Goal: Navigation & Orientation: Find specific page/section

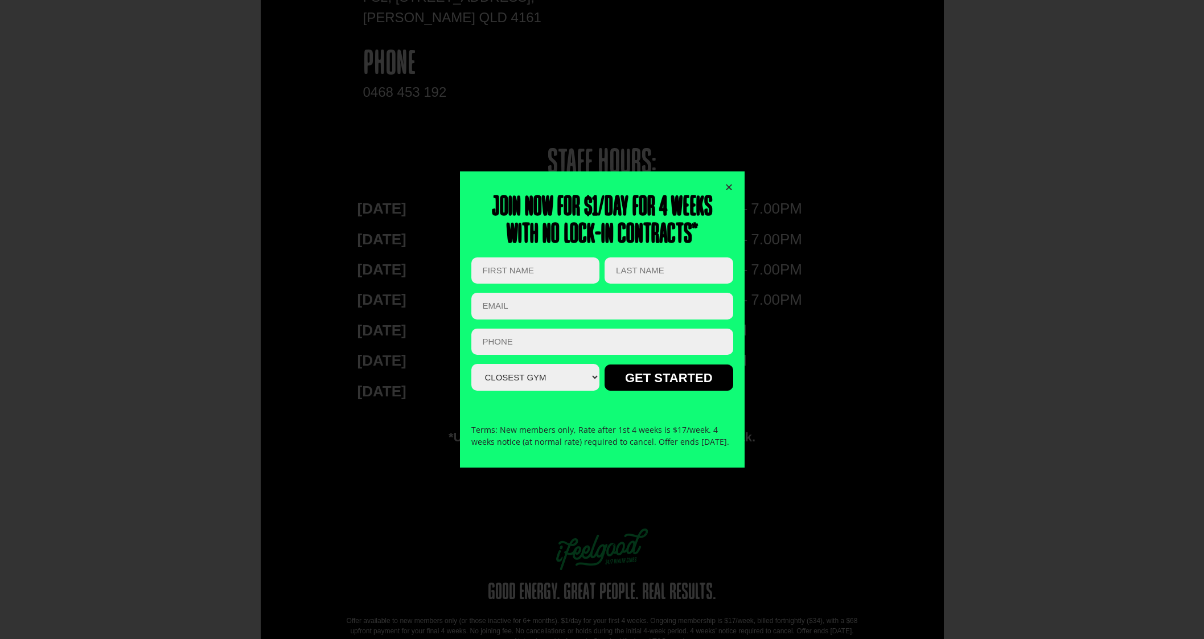
scroll to position [1855, 0]
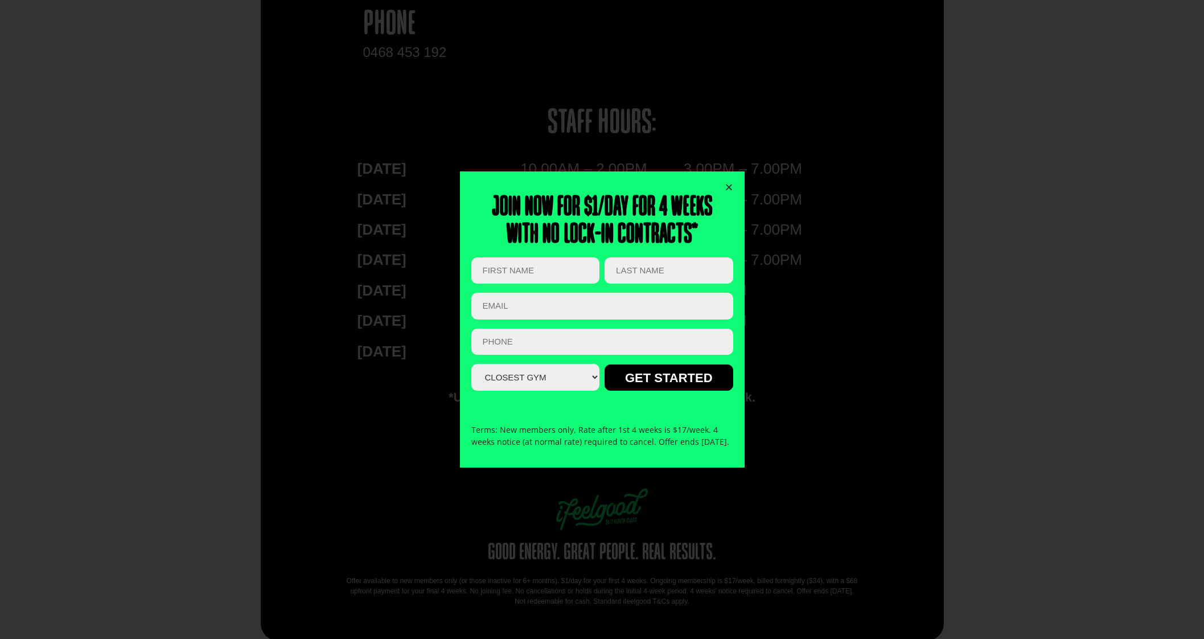
click at [728, 183] on icon "Close" at bounding box center [729, 187] width 9 height 9
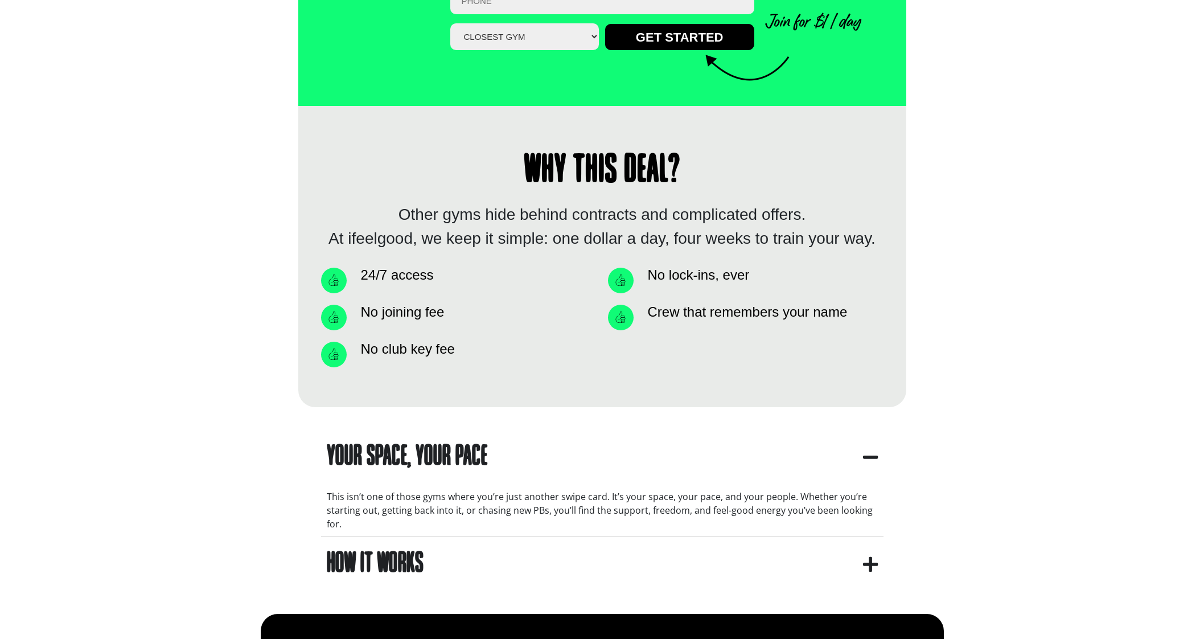
scroll to position [646, 0]
click at [519, 557] on summary "How It Works" at bounding box center [602, 564] width 562 height 54
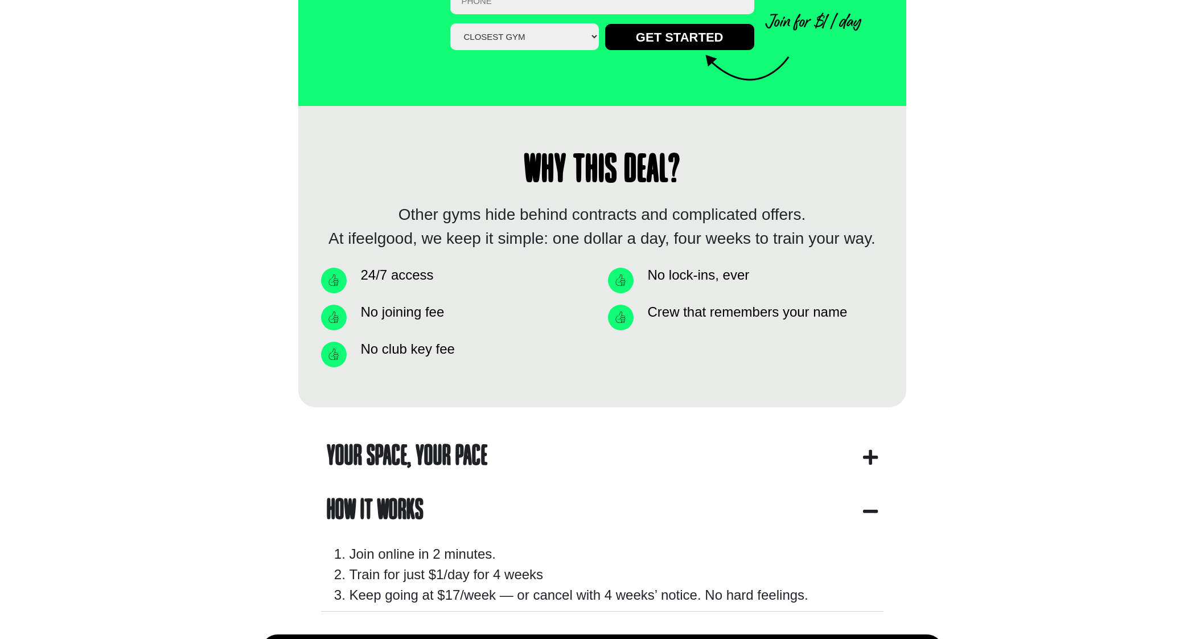
click at [554, 455] on summary "Your Space, Your Pace" at bounding box center [602, 457] width 562 height 54
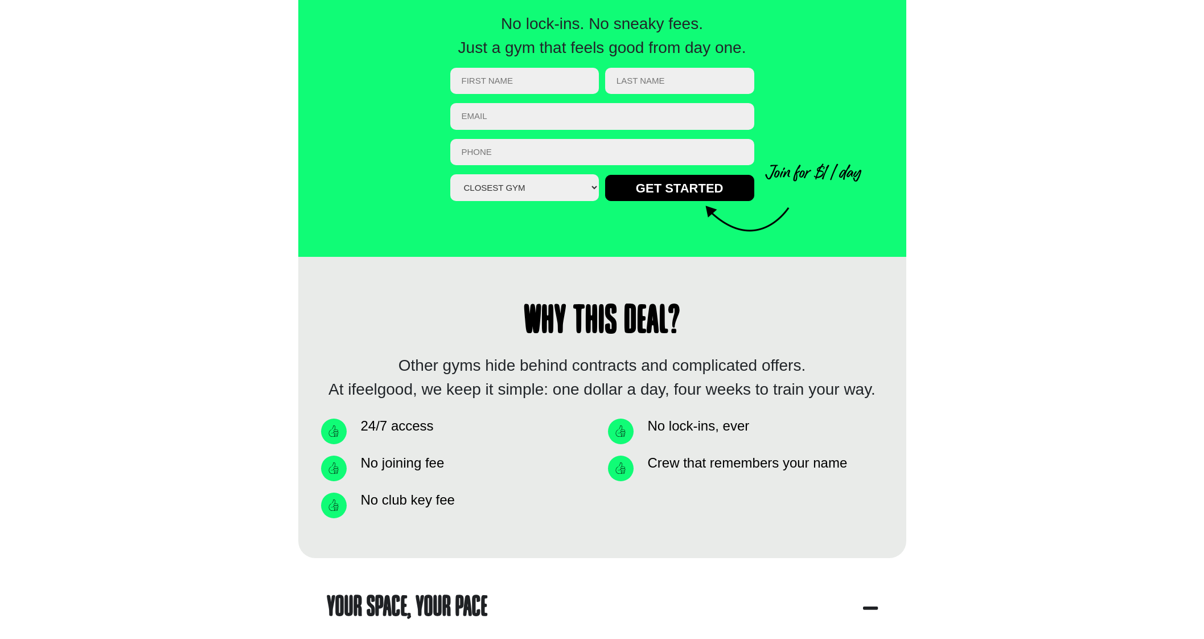
scroll to position [503, 0]
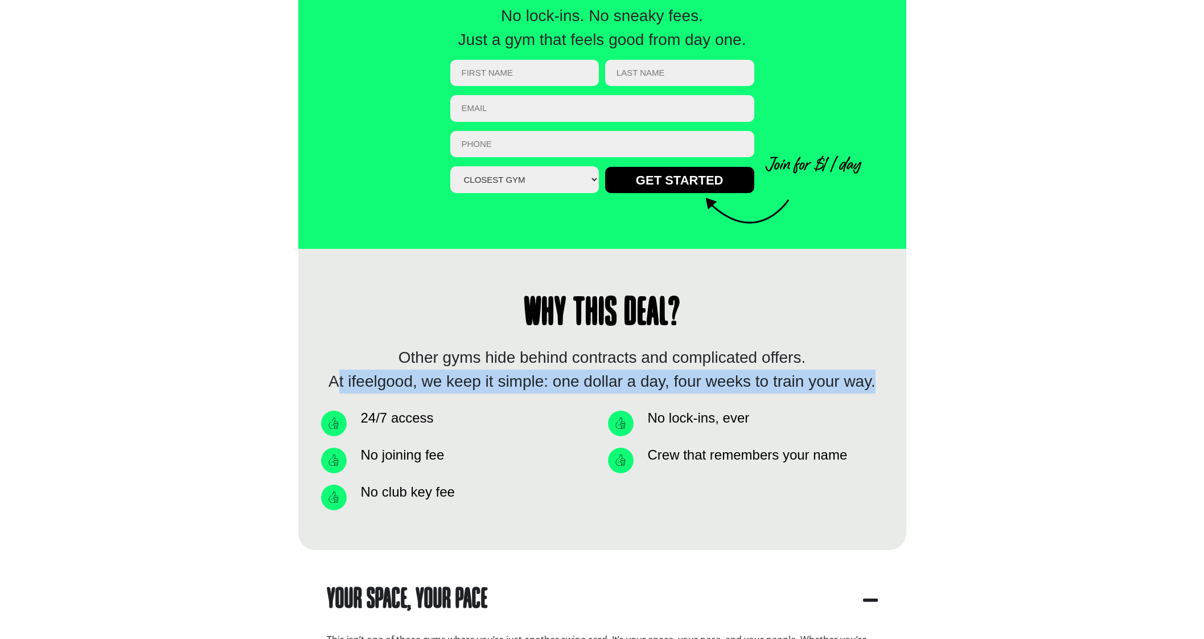
drag, startPoint x: 328, startPoint y: 380, endPoint x: 873, endPoint y: 380, distance: 544.2
click at [873, 380] on div "Other gyms hide behind contracts and complicated offers. At ifeelgood, we keep …" at bounding box center [602, 370] width 562 height 48
copy div "At ifeelgood, we keep it simple: one dollar a day, four weeks to train your way"
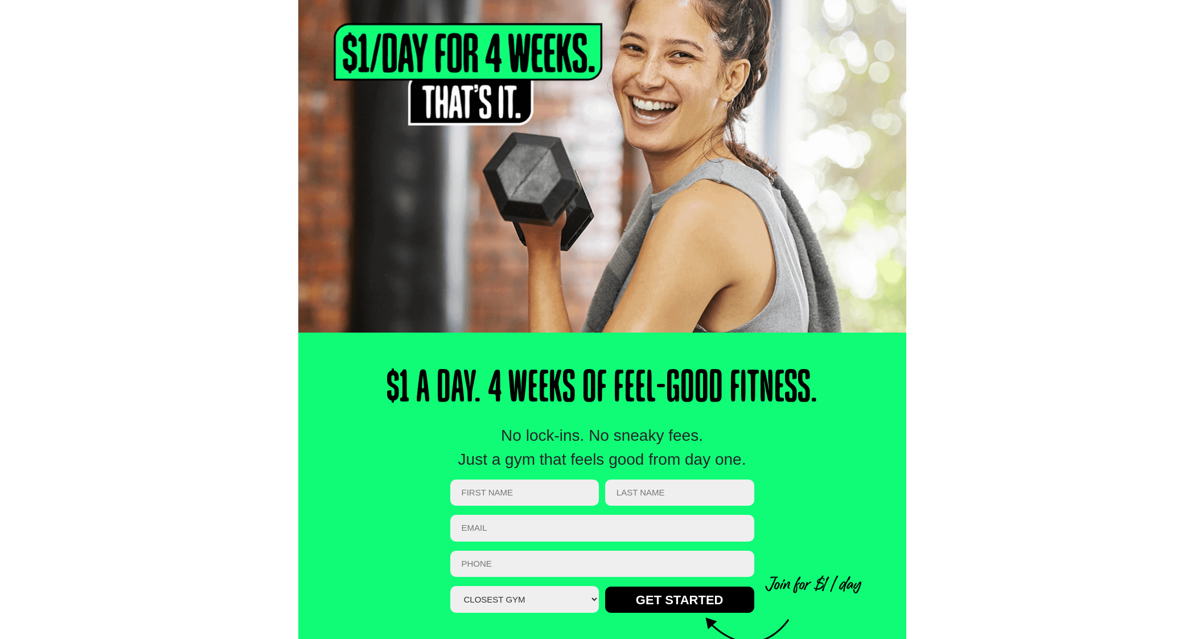
scroll to position [77, 0]
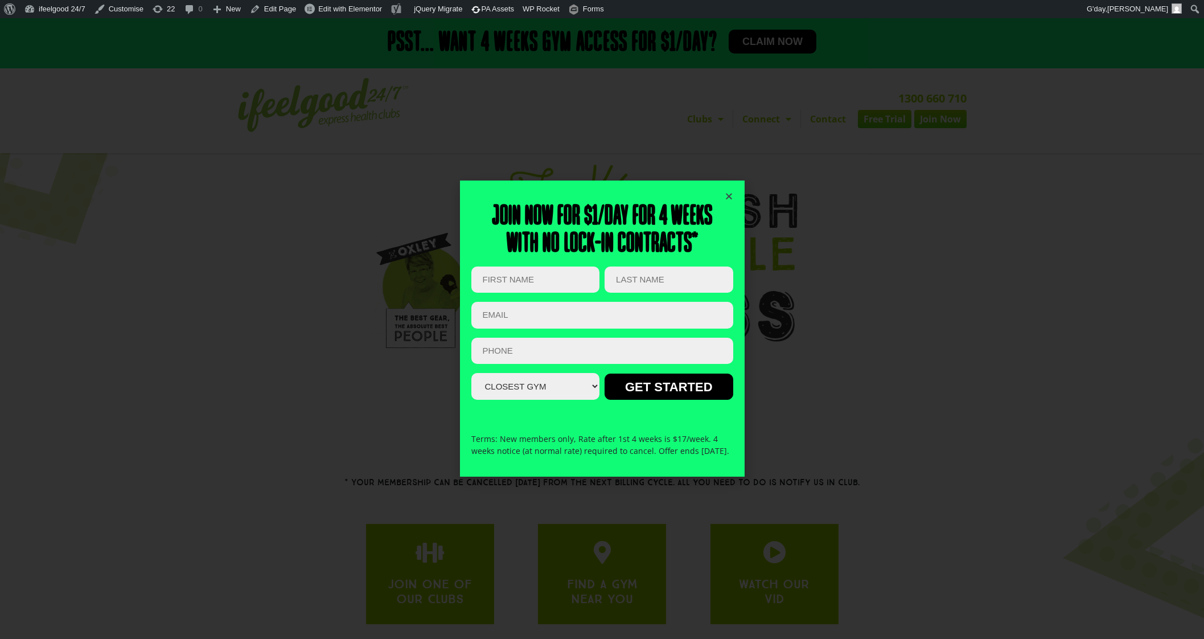
click at [728, 192] on icon "Close" at bounding box center [729, 196] width 9 height 9
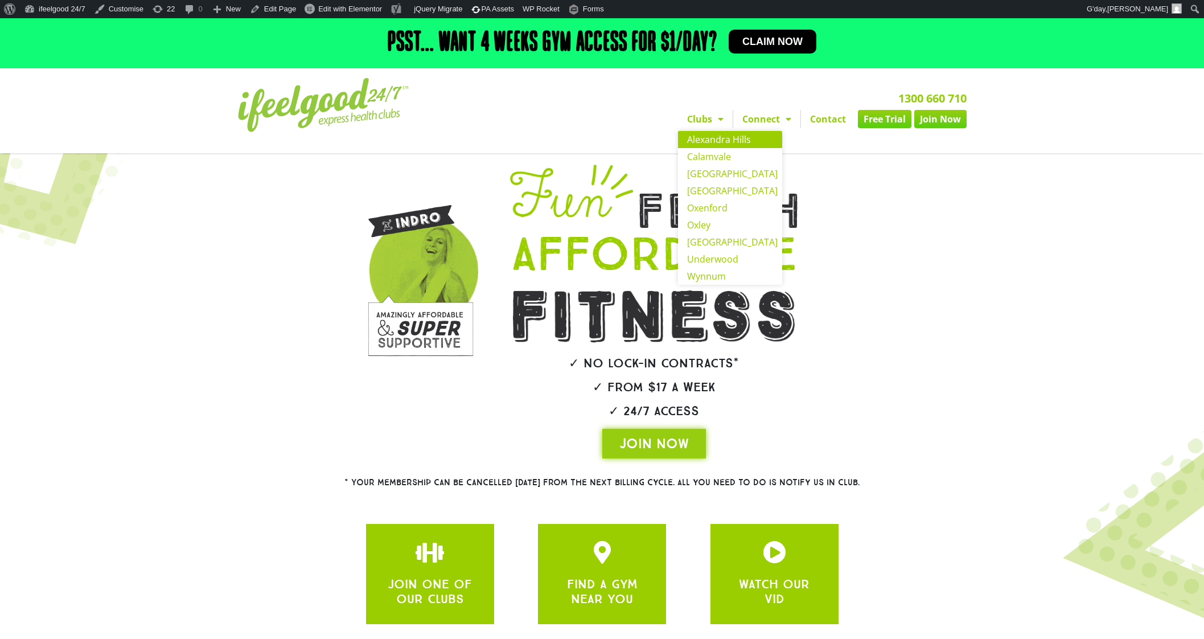
click at [710, 137] on link "Alexandra Hills" at bounding box center [730, 139] width 104 height 17
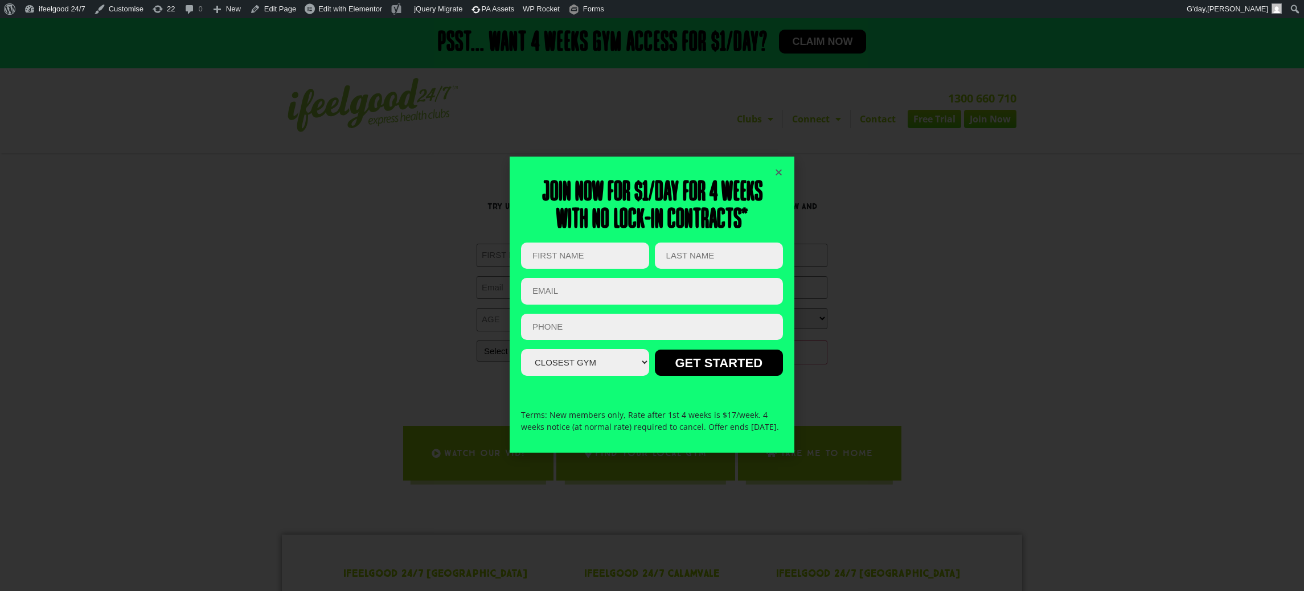
click at [368, 400] on div "Join now for $1/day for 4 weeks With no lock-in contracts* URL This field is fo…" at bounding box center [652, 304] width 1304 height 573
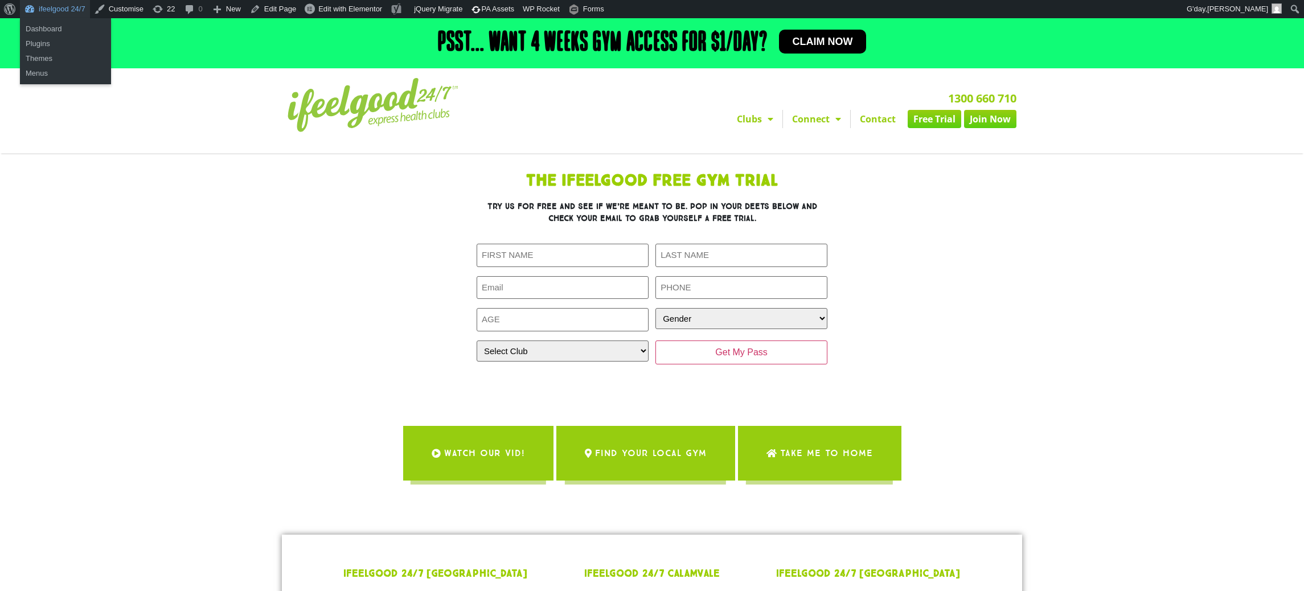
click at [55, 9] on link "ifeelgood 24/7" at bounding box center [55, 9] width 70 height 18
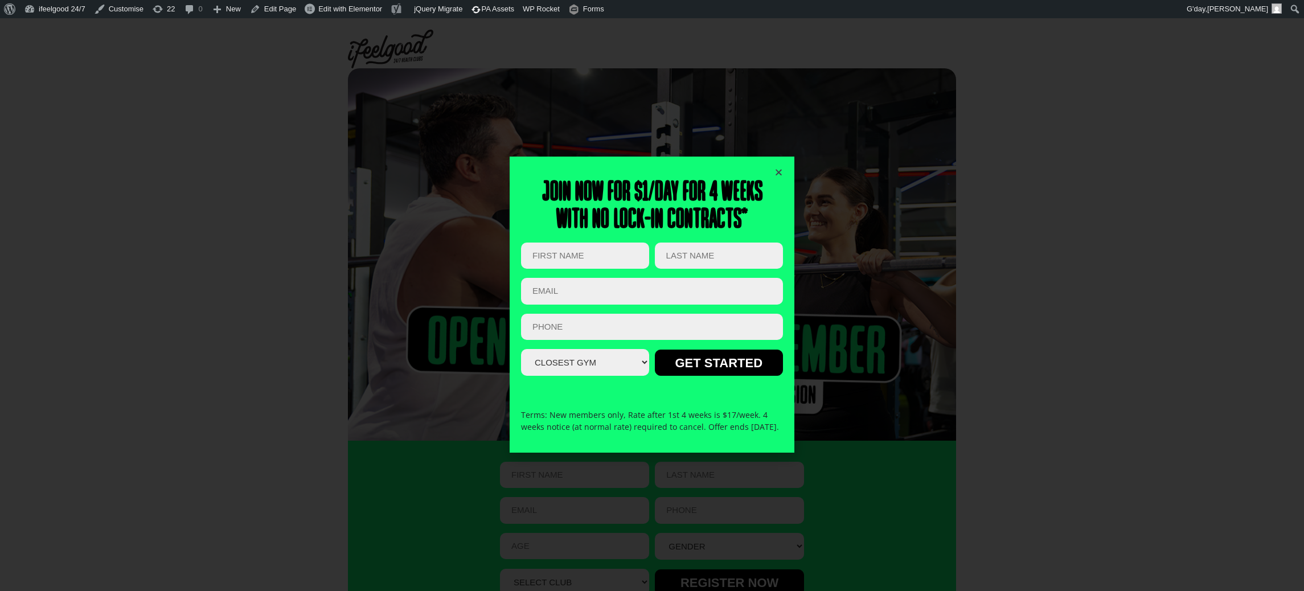
click at [779, 168] on icon "Close" at bounding box center [778, 172] width 9 height 9
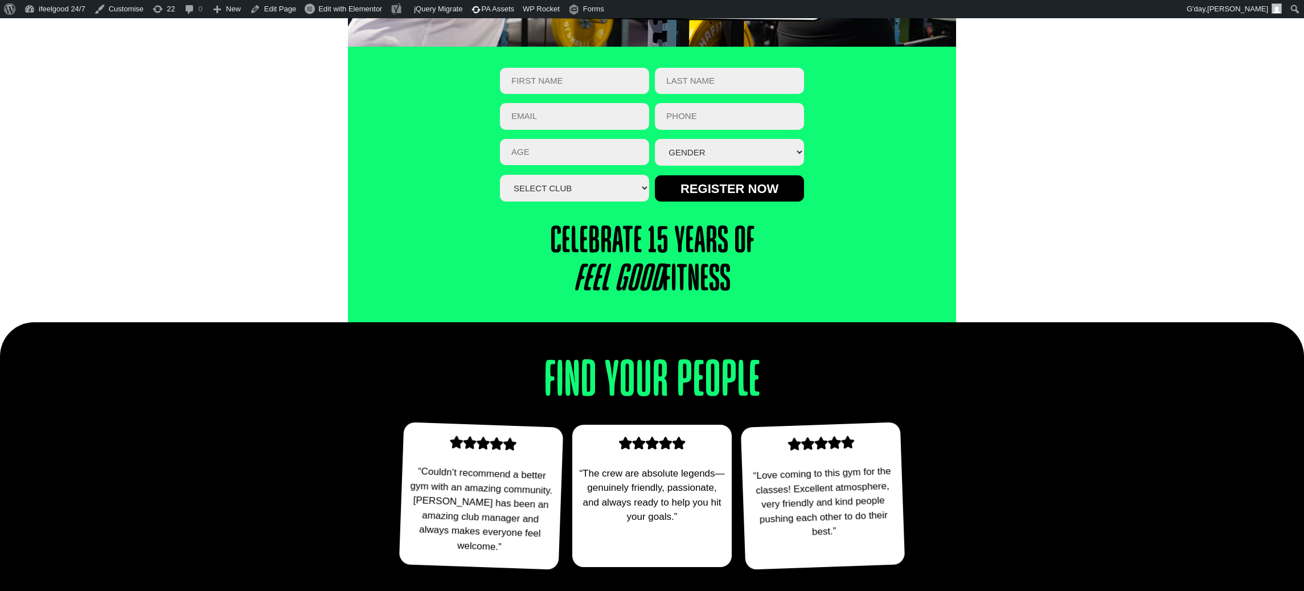
scroll to position [294, 0]
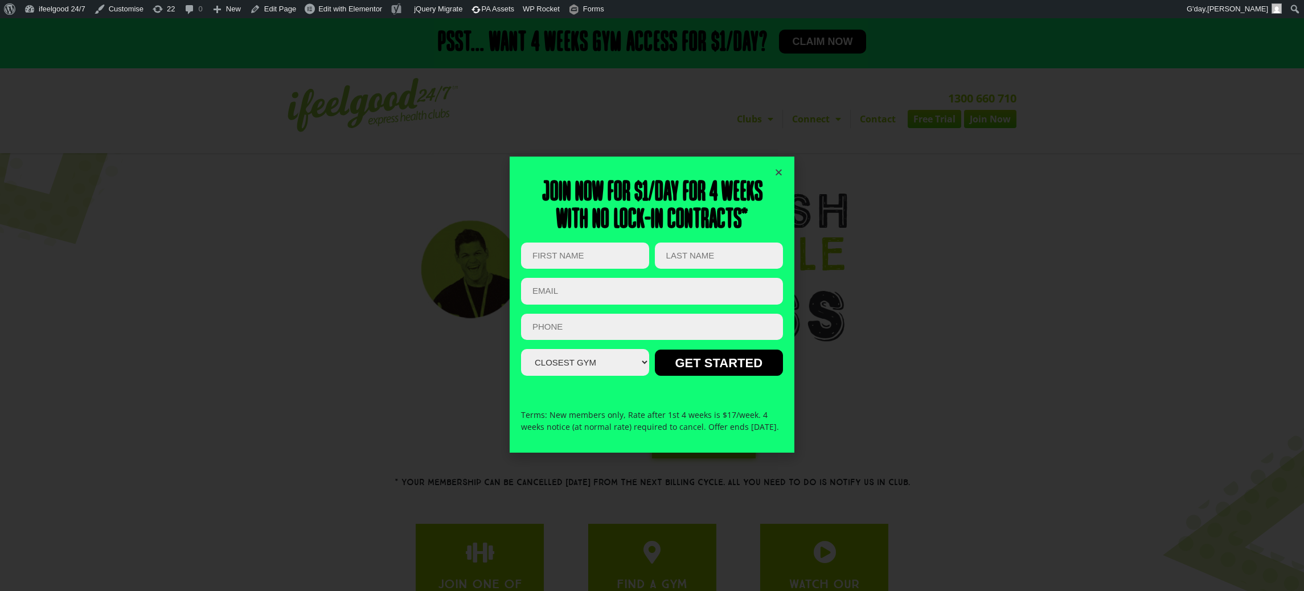
click at [780, 168] on icon "Close" at bounding box center [778, 172] width 9 height 9
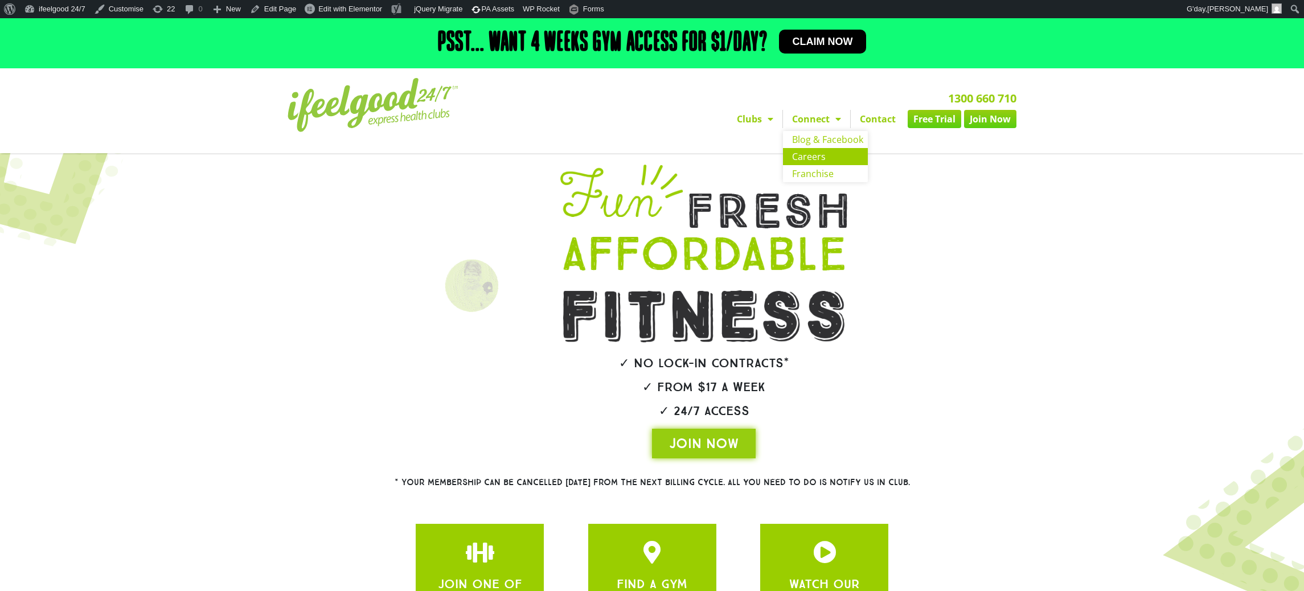
click at [817, 151] on link "Careers" at bounding box center [825, 156] width 85 height 17
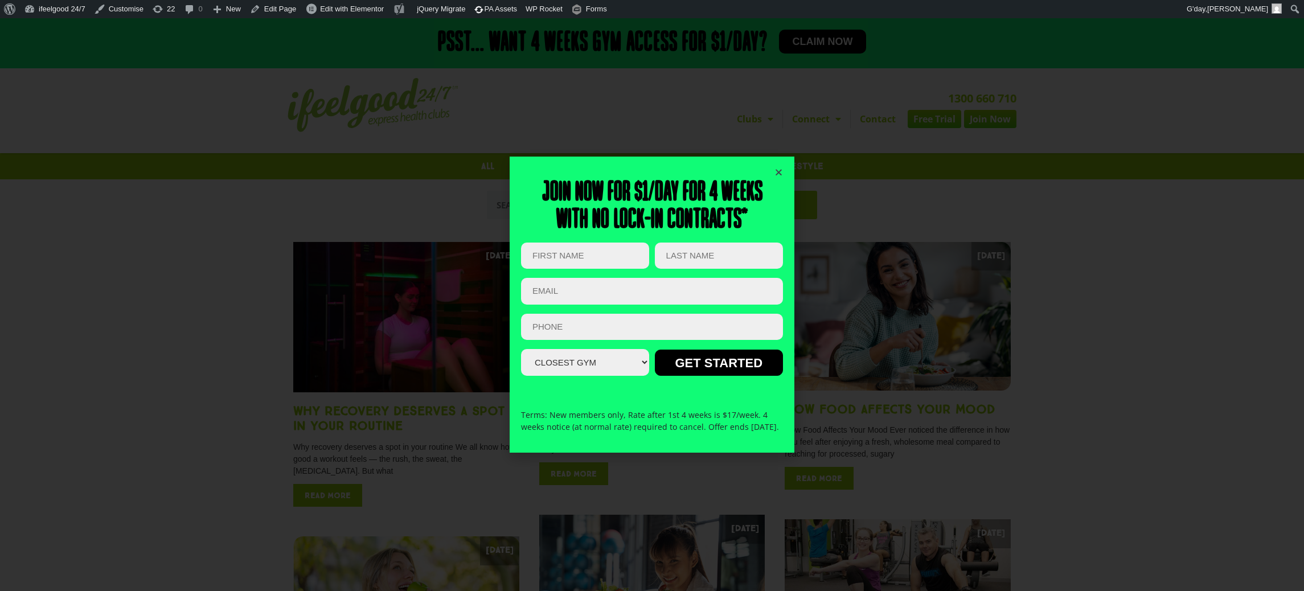
click at [776, 168] on icon "Close" at bounding box center [778, 172] width 9 height 9
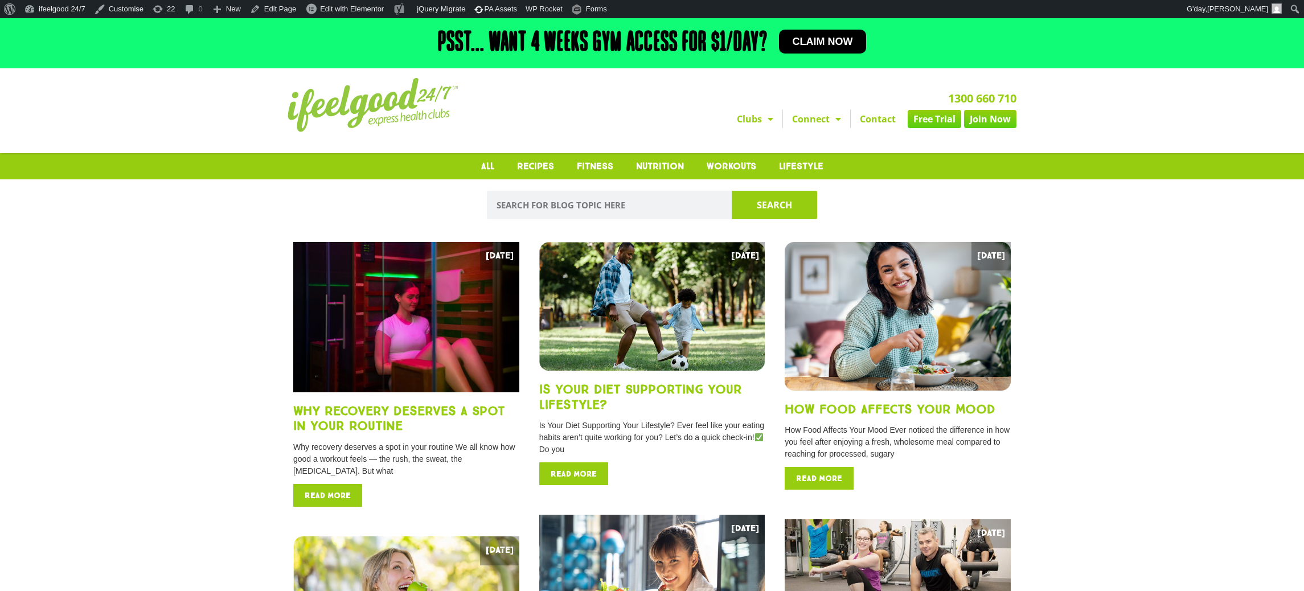
click at [375, 110] on img at bounding box center [372, 105] width 171 height 54
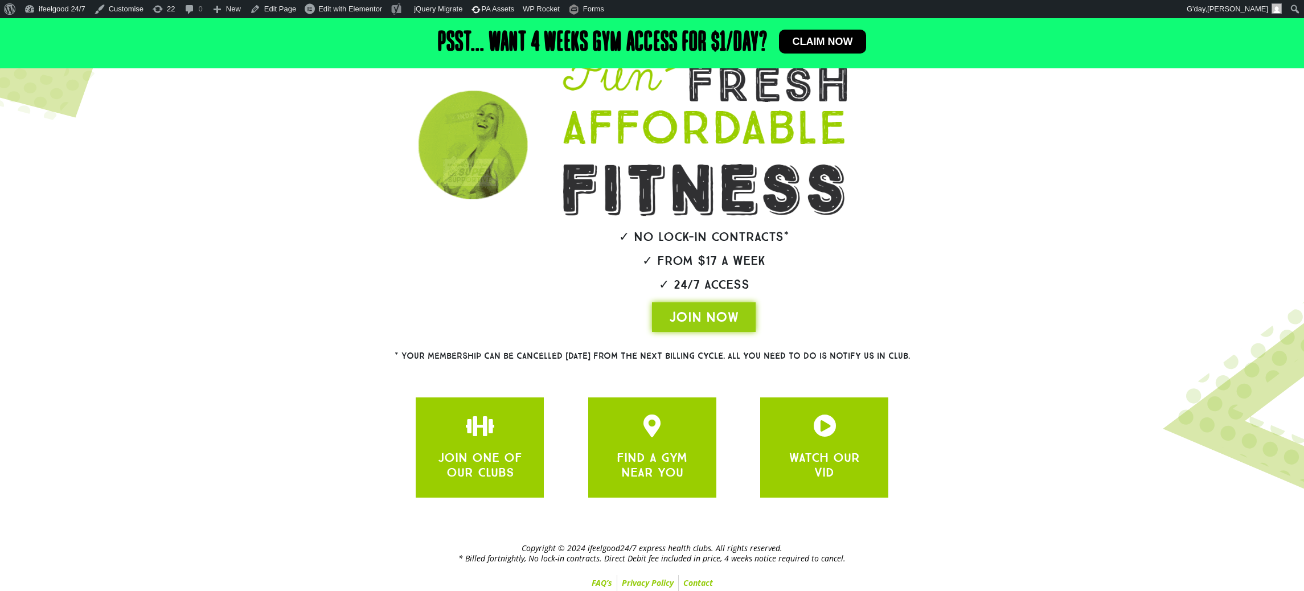
scroll to position [131, 0]
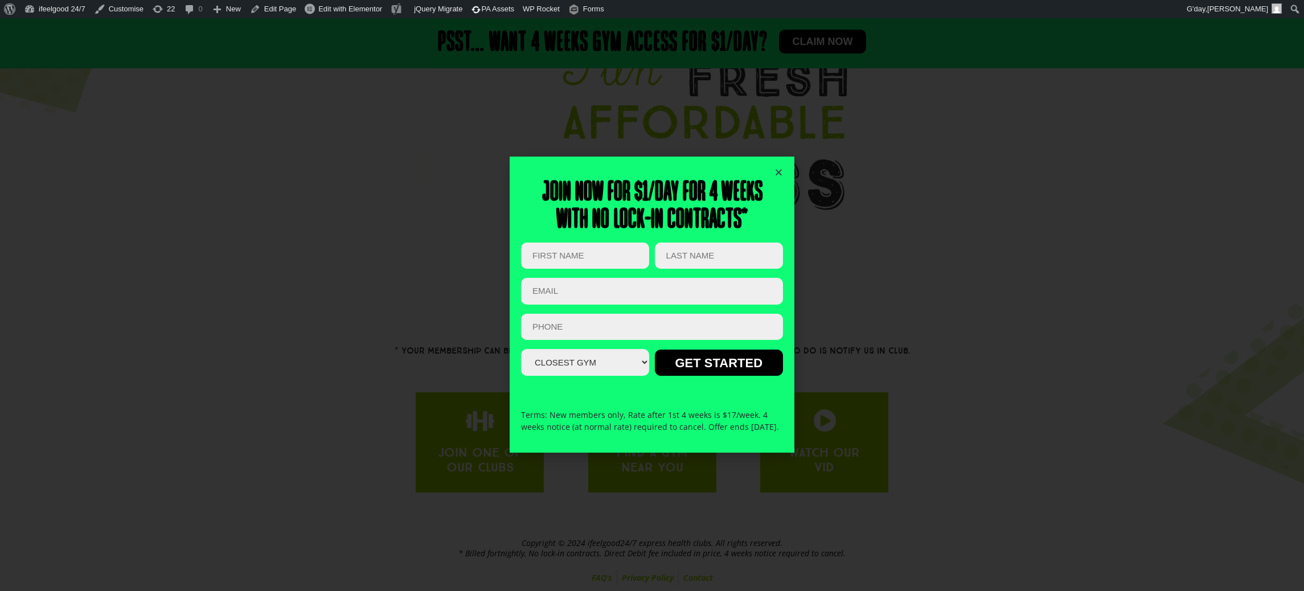
click at [777, 168] on icon "Close" at bounding box center [778, 172] width 9 height 9
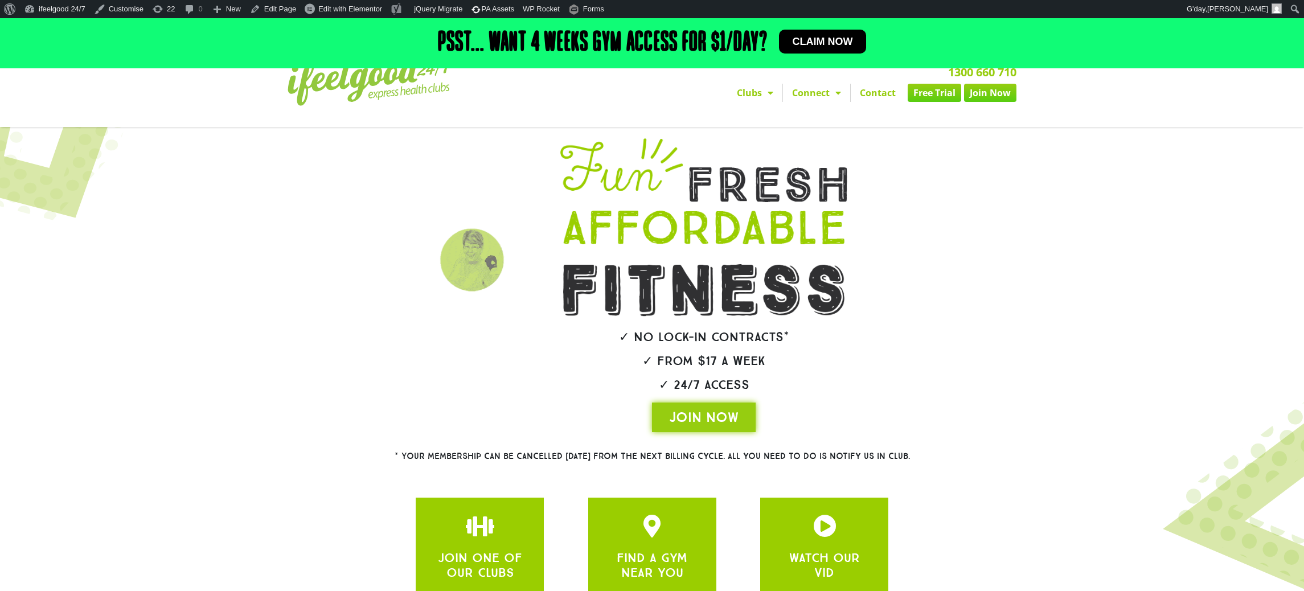
scroll to position [0, 0]
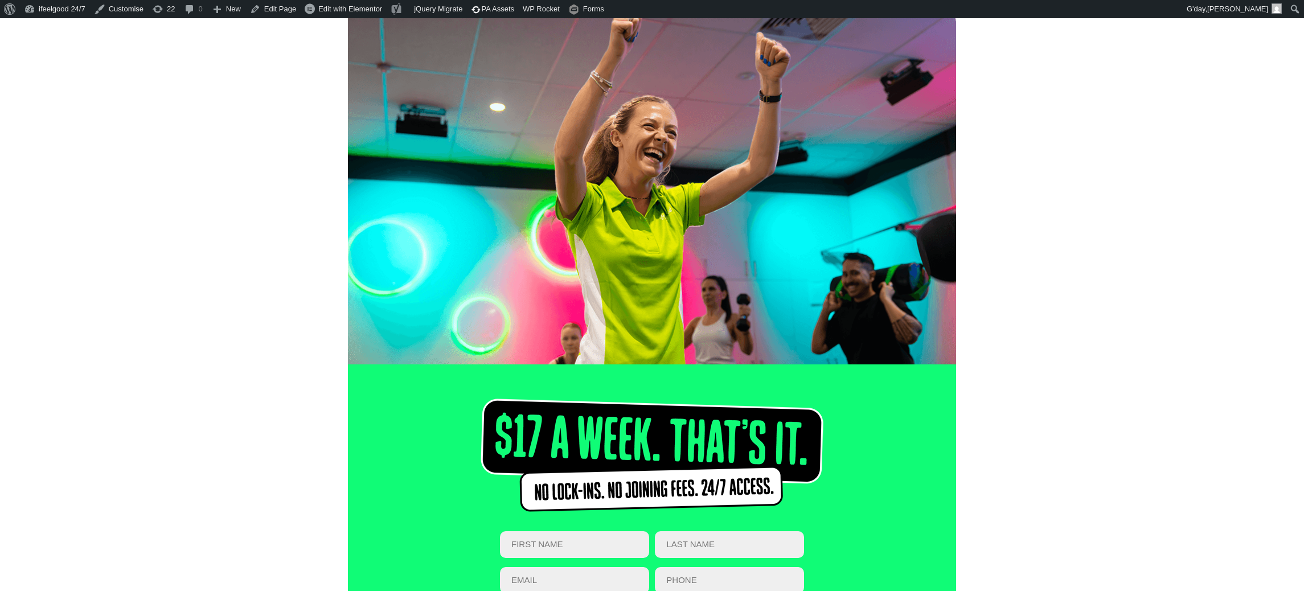
scroll to position [142, 0]
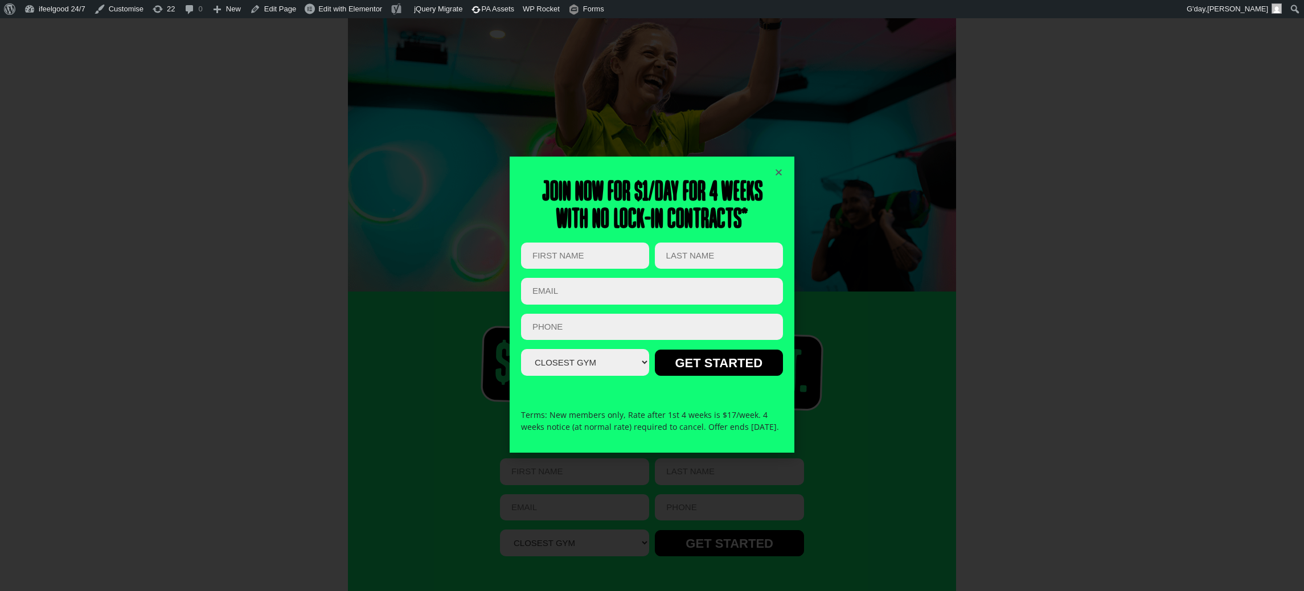
click at [1056, 97] on div "Join now for $1/day for 4 weeks With no lock-in contracts* Comments This field …" at bounding box center [652, 304] width 1304 height 573
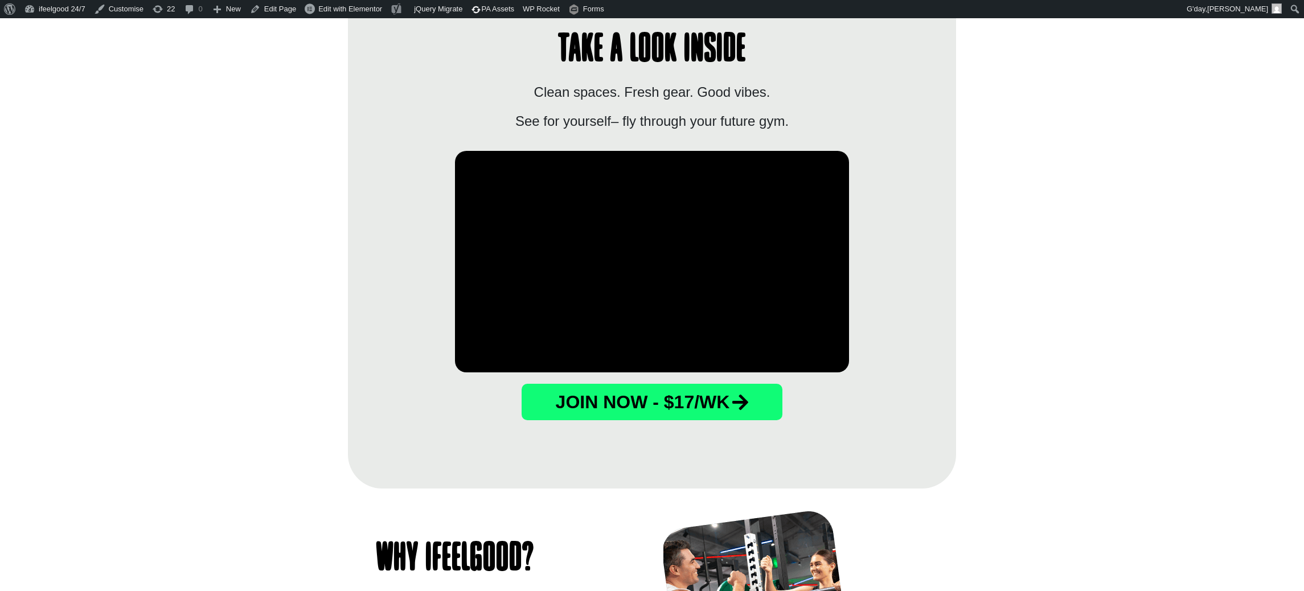
scroll to position [662, 0]
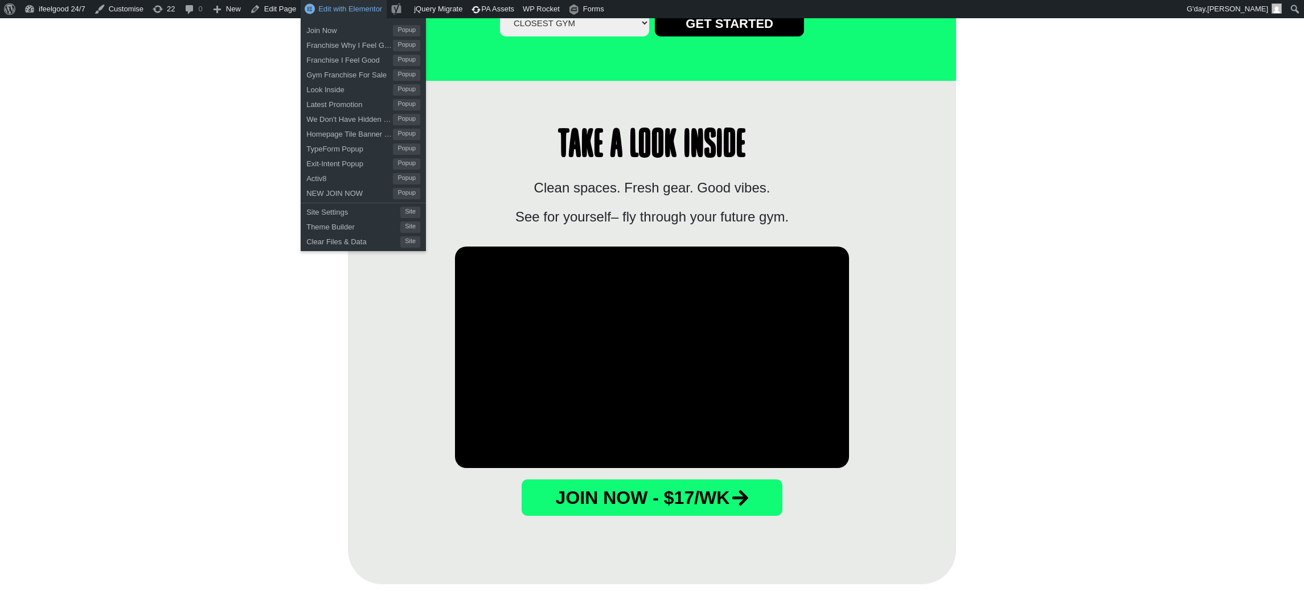
click at [346, 2] on link "Edit with Elementor" at bounding box center [344, 9] width 86 height 18
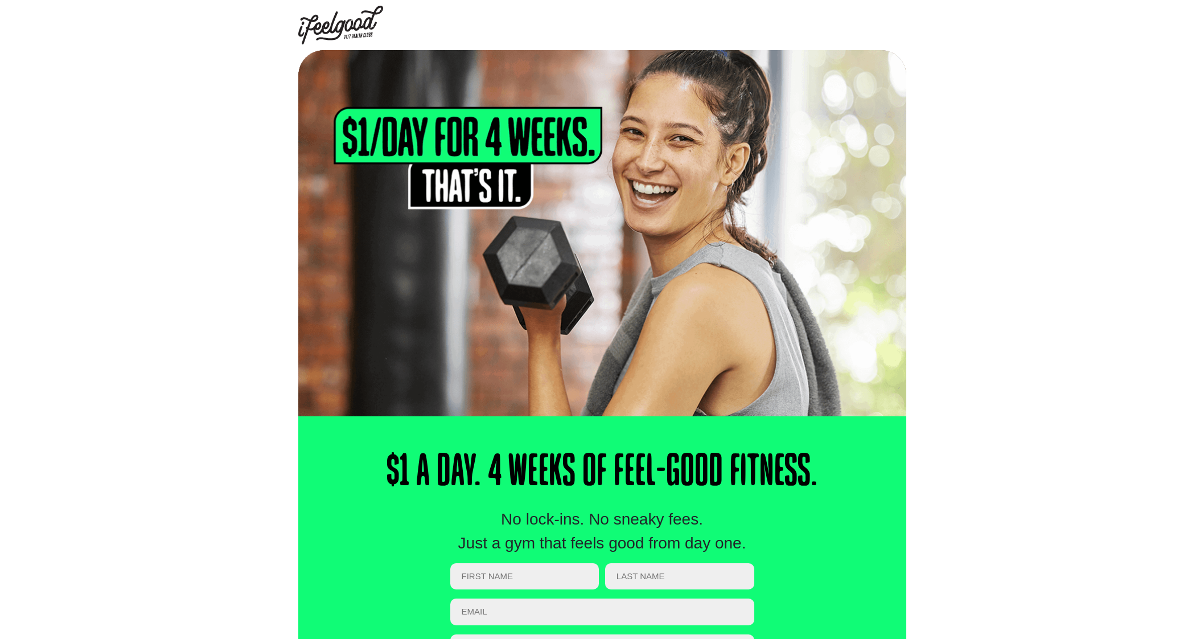
click at [334, 24] on img at bounding box center [340, 25] width 85 height 39
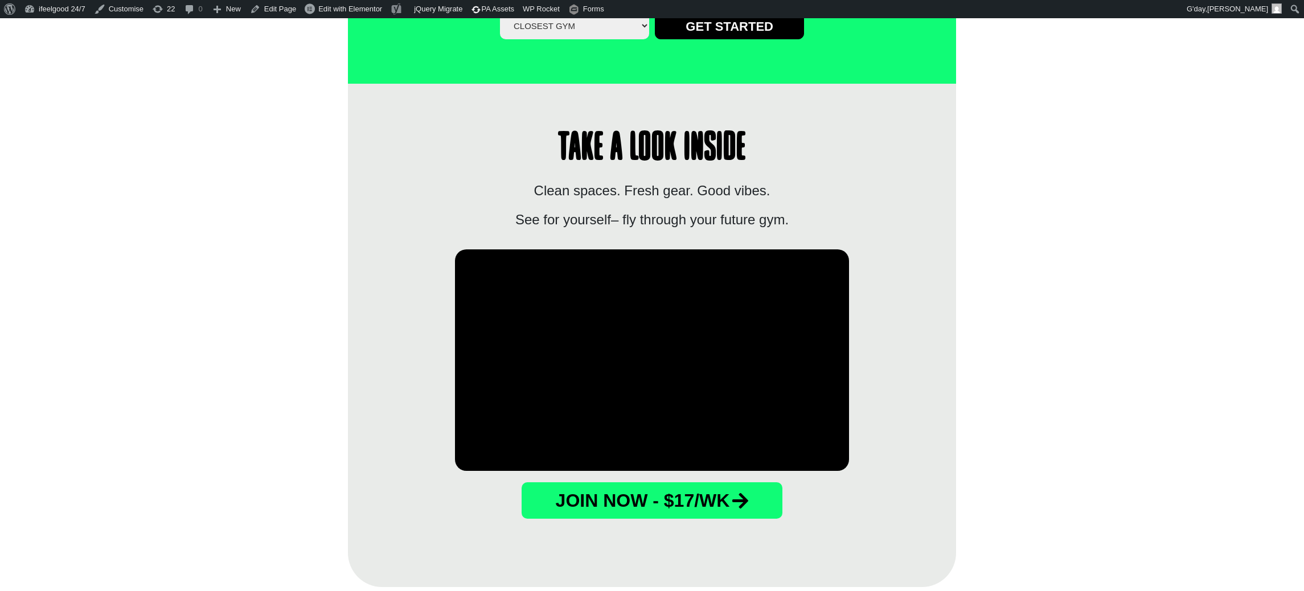
scroll to position [662, 0]
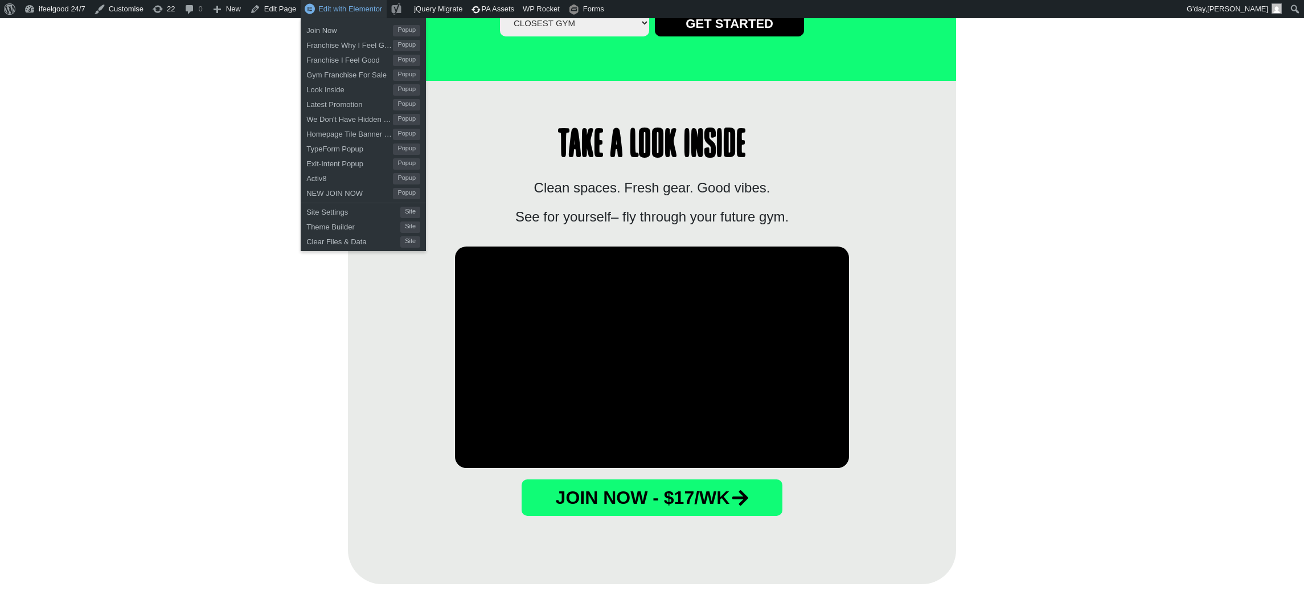
click at [327, 9] on span "Edit with Elementor" at bounding box center [350, 9] width 64 height 9
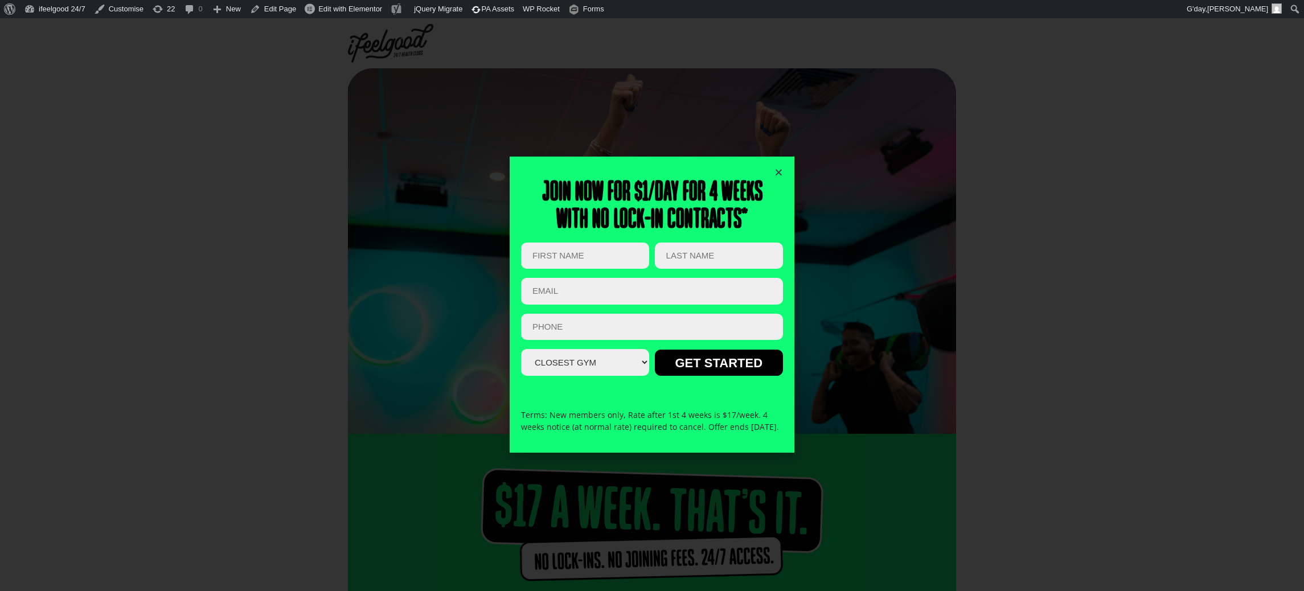
click at [778, 168] on icon "Close" at bounding box center [778, 172] width 9 height 9
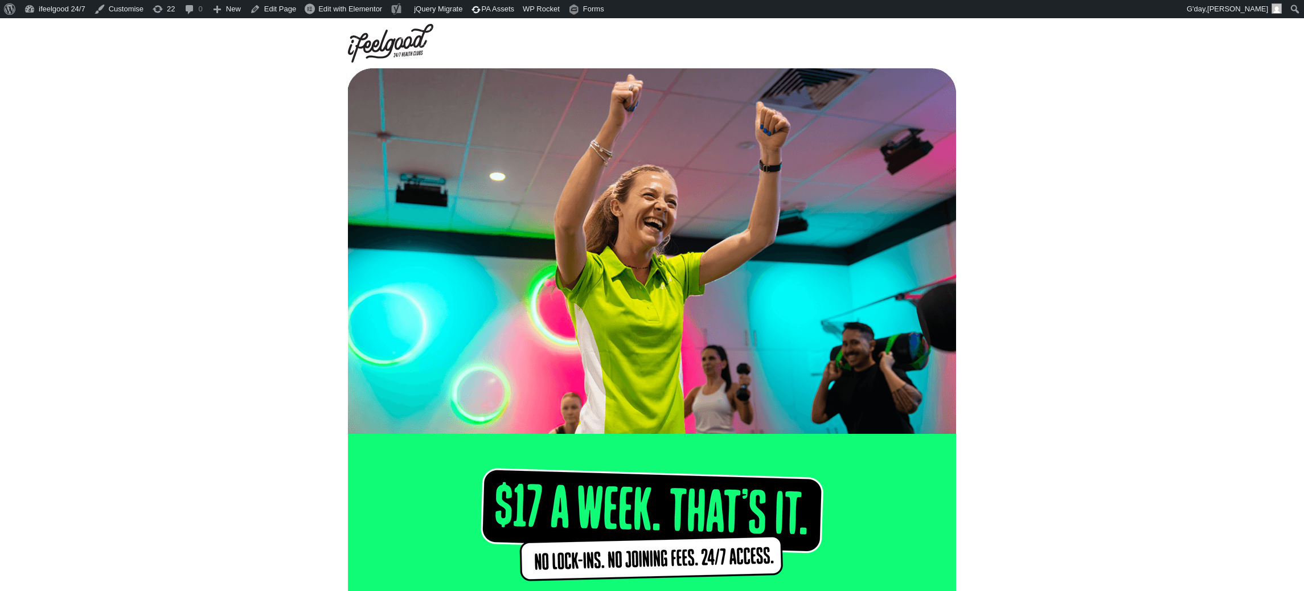
click at [401, 43] on img at bounding box center [390, 43] width 85 height 39
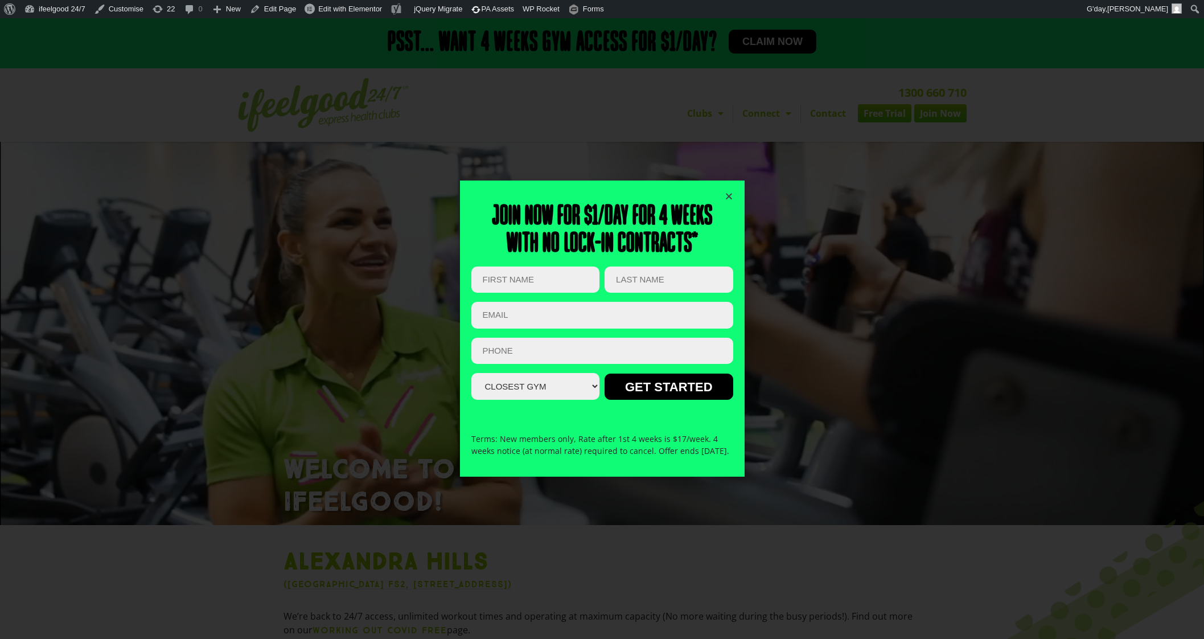
click at [729, 192] on icon "Close" at bounding box center [729, 196] width 9 height 9
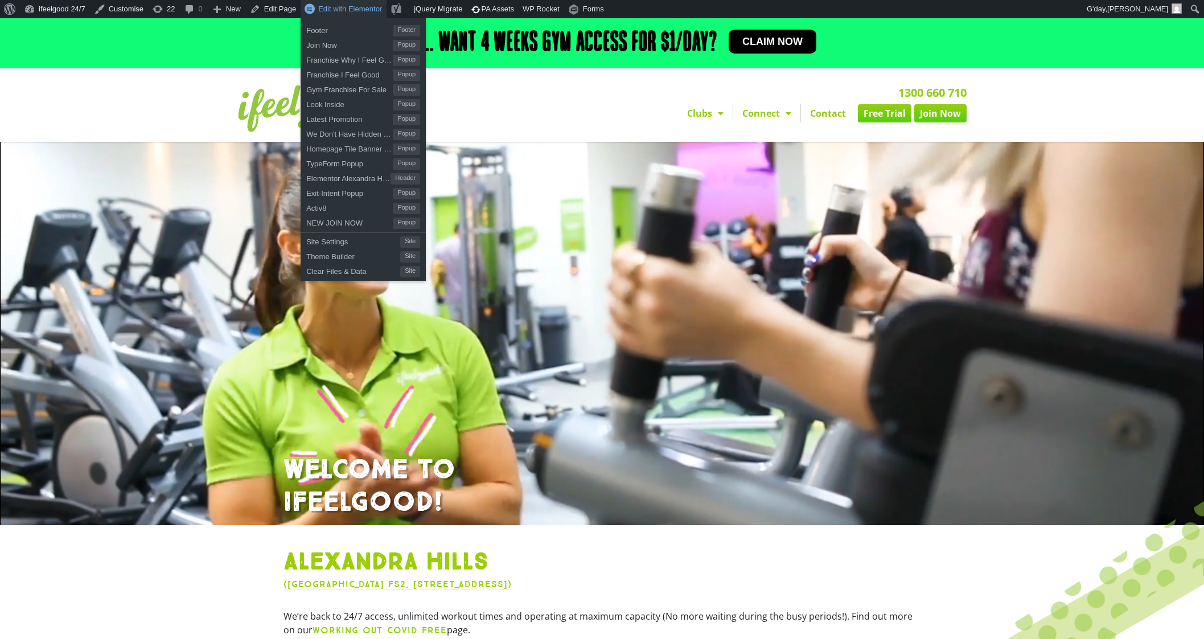
click at [325, 8] on span "Edit with Elementor" at bounding box center [350, 9] width 64 height 9
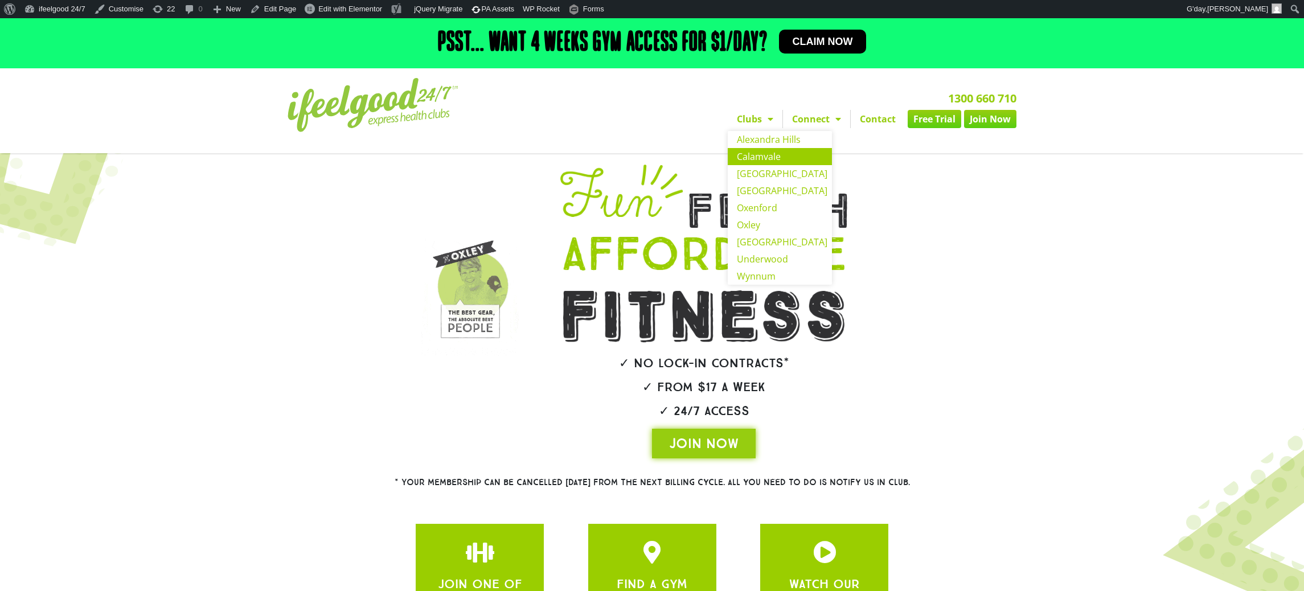
click at [767, 158] on link "Calamvale" at bounding box center [780, 156] width 104 height 17
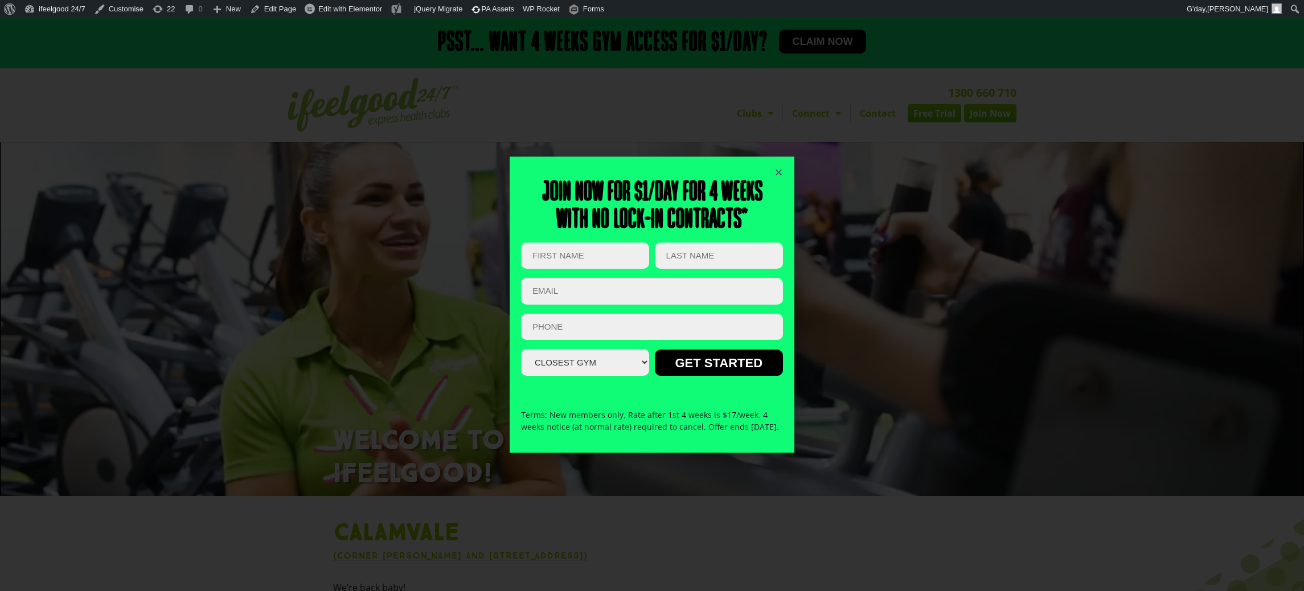
click at [1077, 42] on div "Join now for $1/day for 4 weeks With no lock-in contracts* Email This field is …" at bounding box center [652, 304] width 1304 height 573
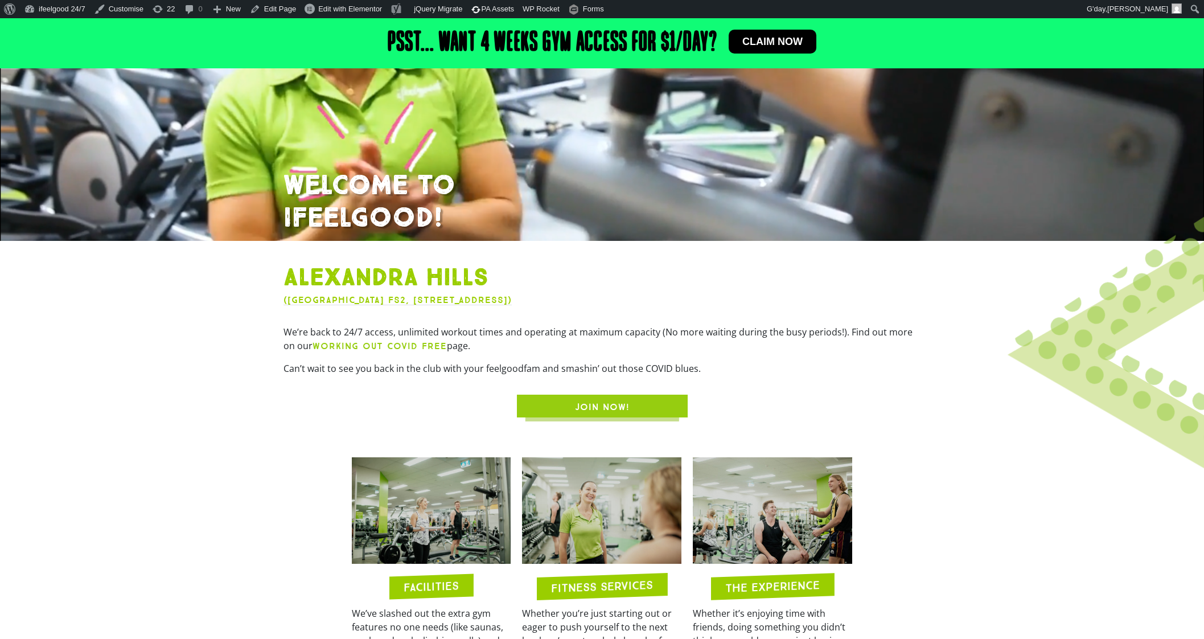
scroll to position [213, 0]
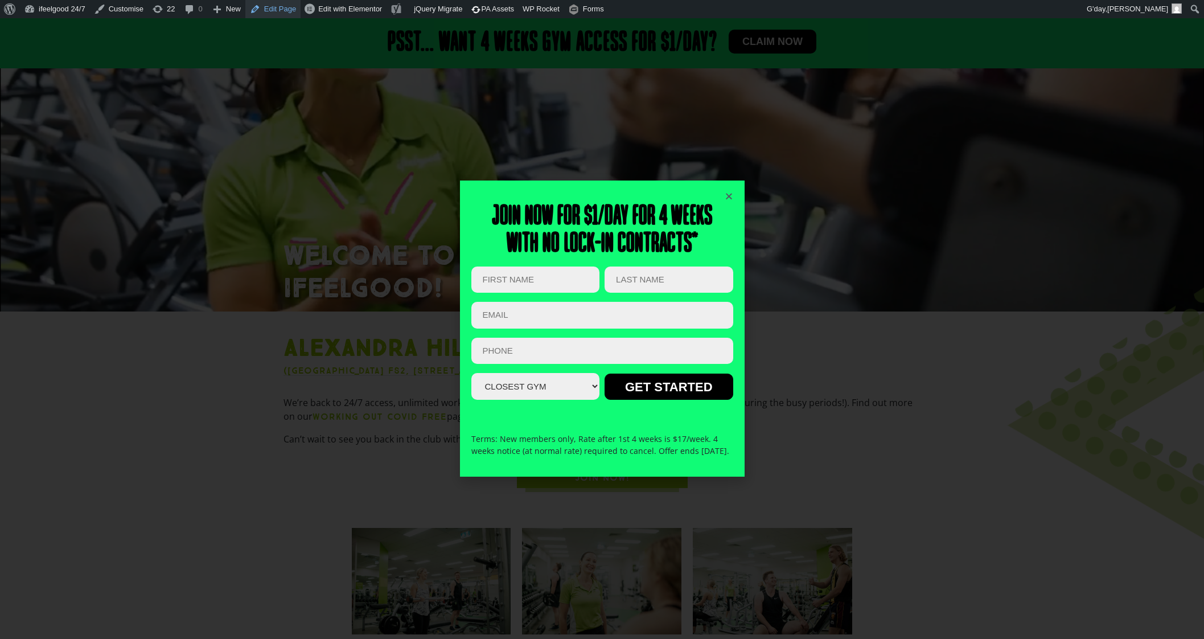
click at [276, 3] on link "Edit Page" at bounding box center [272, 9] width 55 height 18
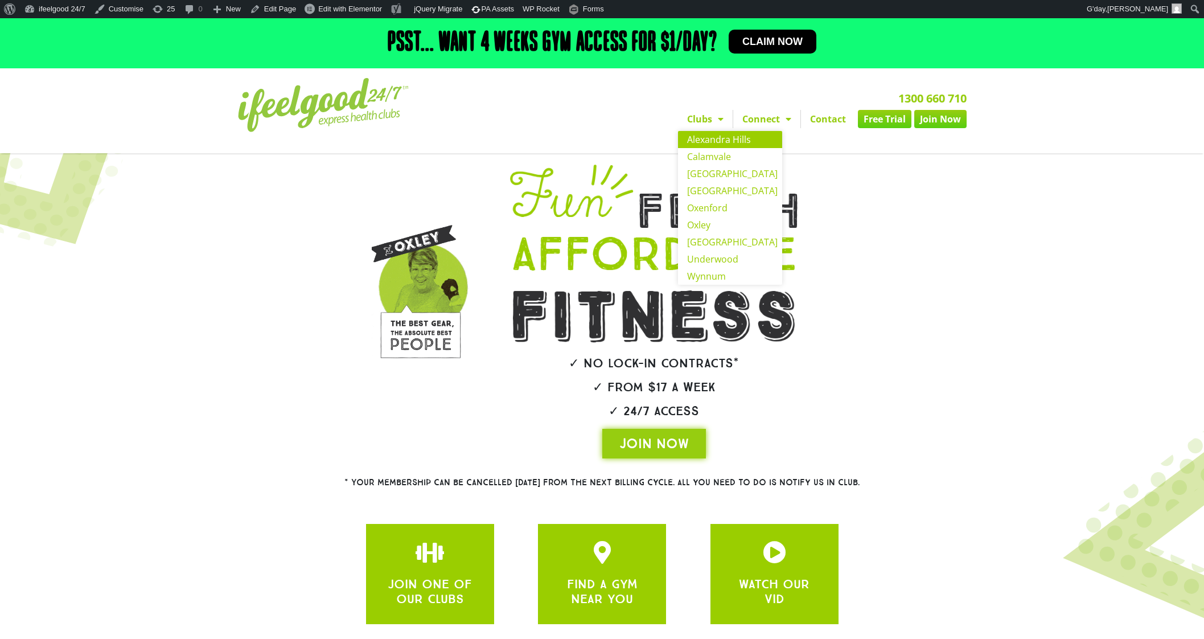
click at [714, 138] on link "Alexandra Hills" at bounding box center [730, 139] width 104 height 17
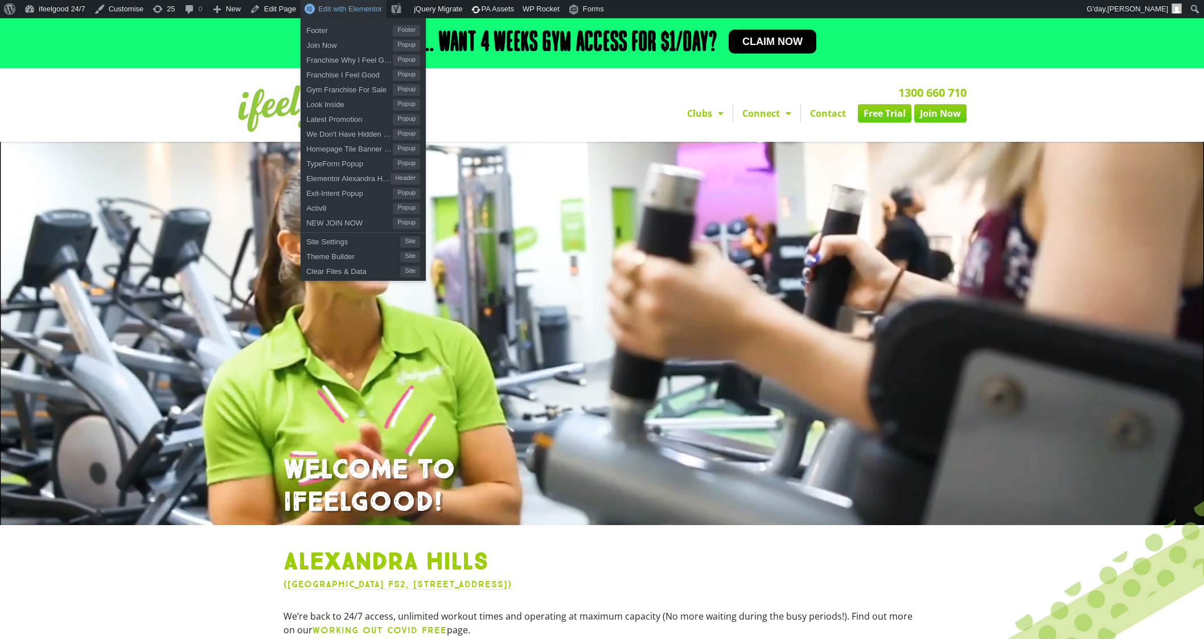
click at [350, 9] on span "Edit with Elementor" at bounding box center [350, 9] width 64 height 9
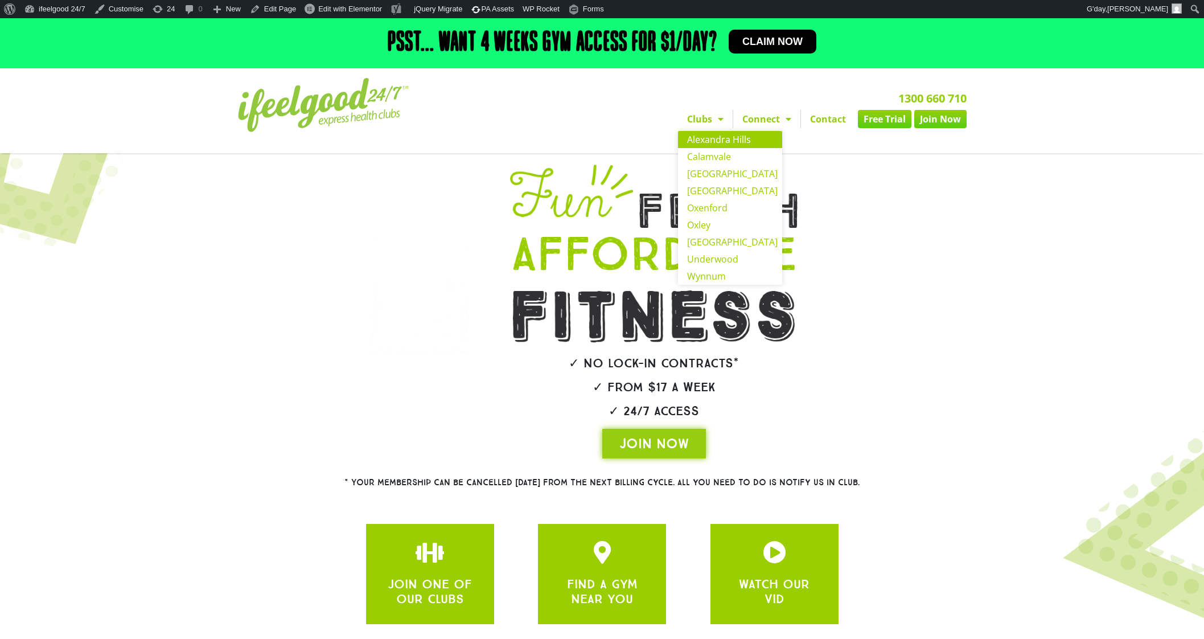
click at [710, 137] on link "Alexandra Hills" at bounding box center [730, 139] width 104 height 17
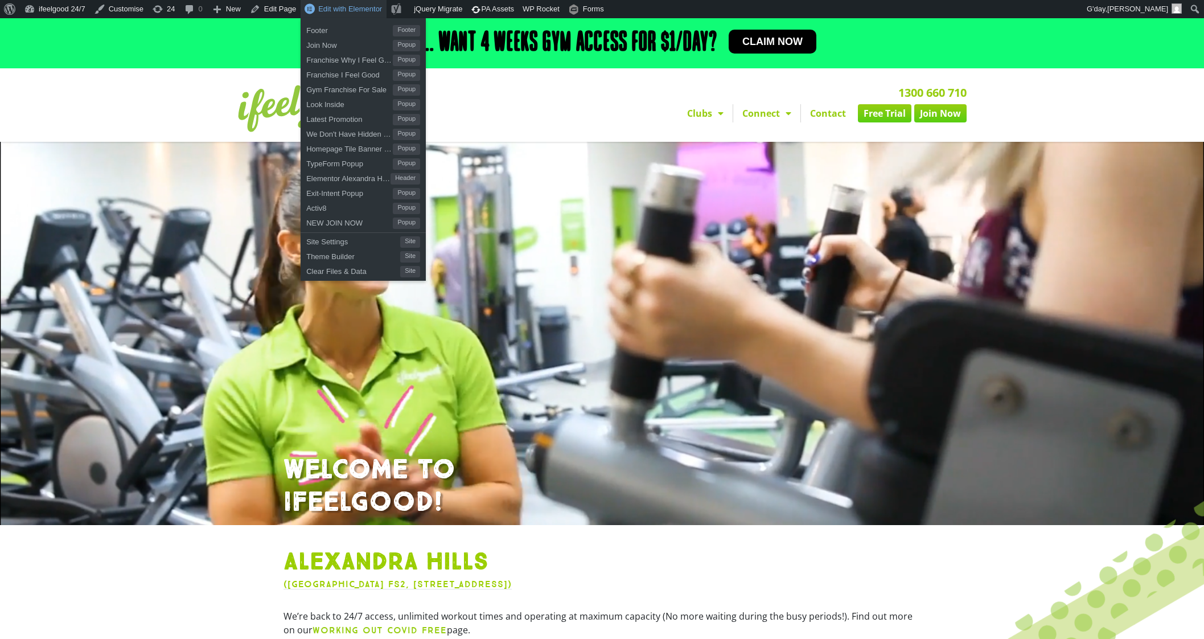
click at [345, 9] on span "Edit with Elementor" at bounding box center [350, 9] width 64 height 9
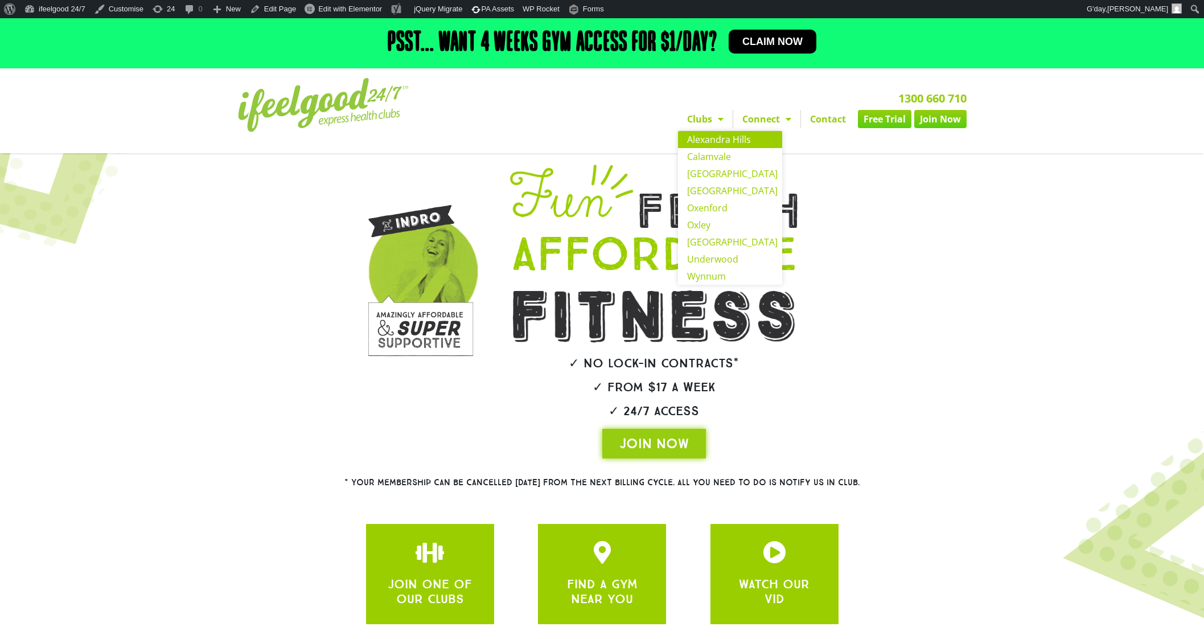
click at [713, 133] on link "Alexandra Hills" at bounding box center [730, 139] width 104 height 17
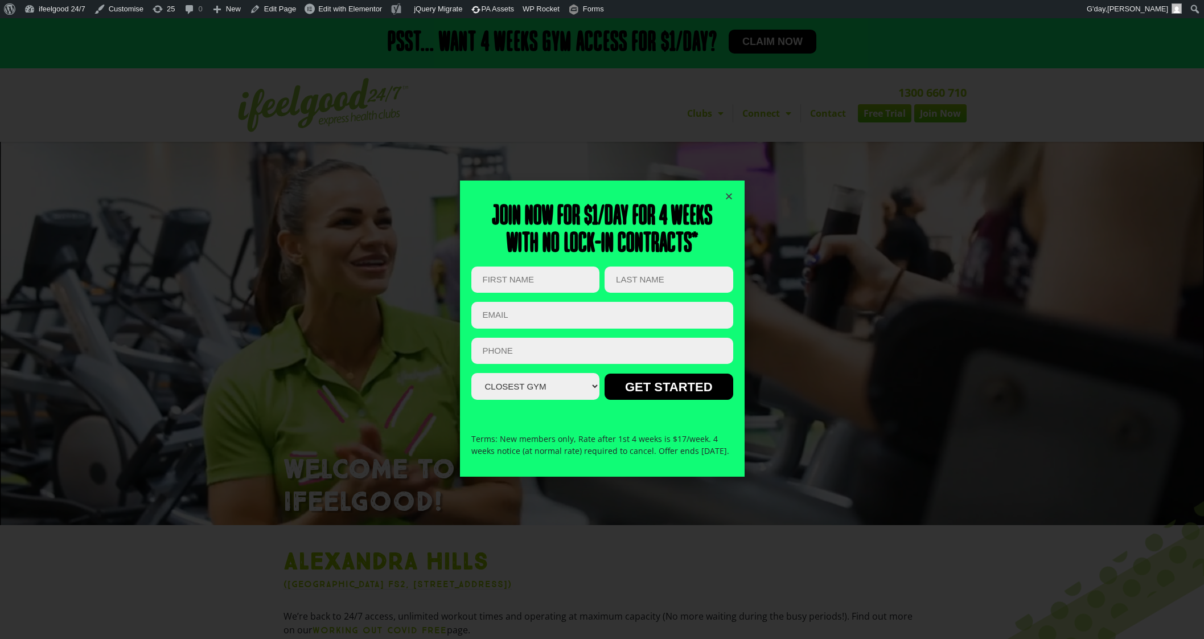
click at [728, 192] on icon "Close" at bounding box center [729, 196] width 9 height 9
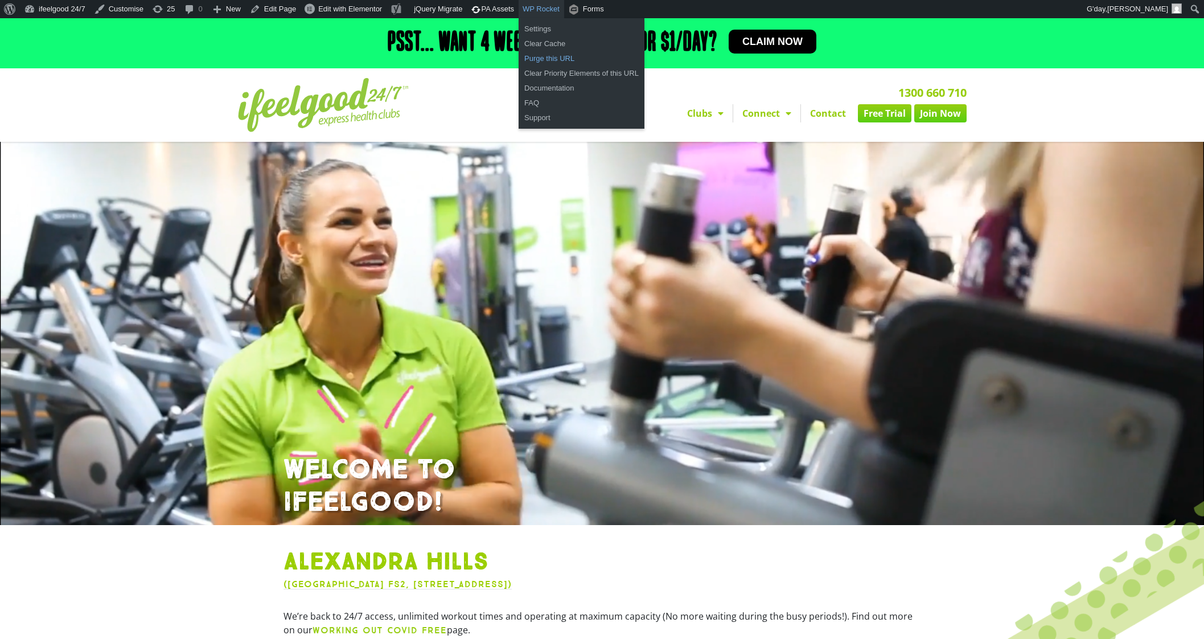
click at [546, 60] on link "Purge this URL" at bounding box center [582, 58] width 126 height 15
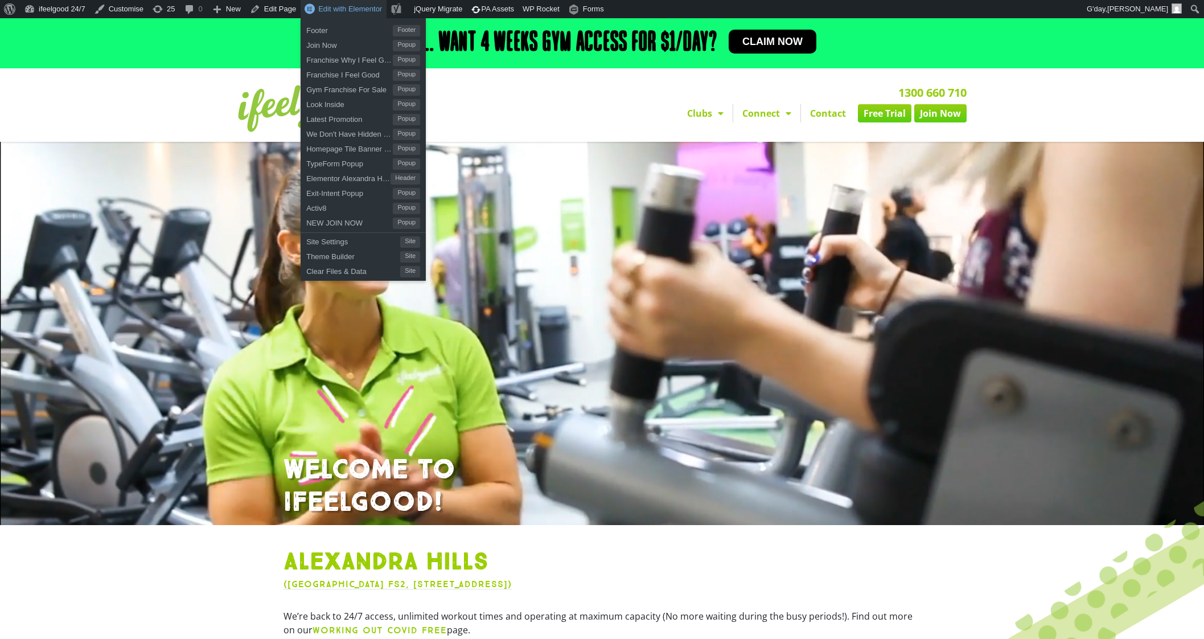
click at [352, 10] on span "Edit with Elementor" at bounding box center [350, 9] width 64 height 9
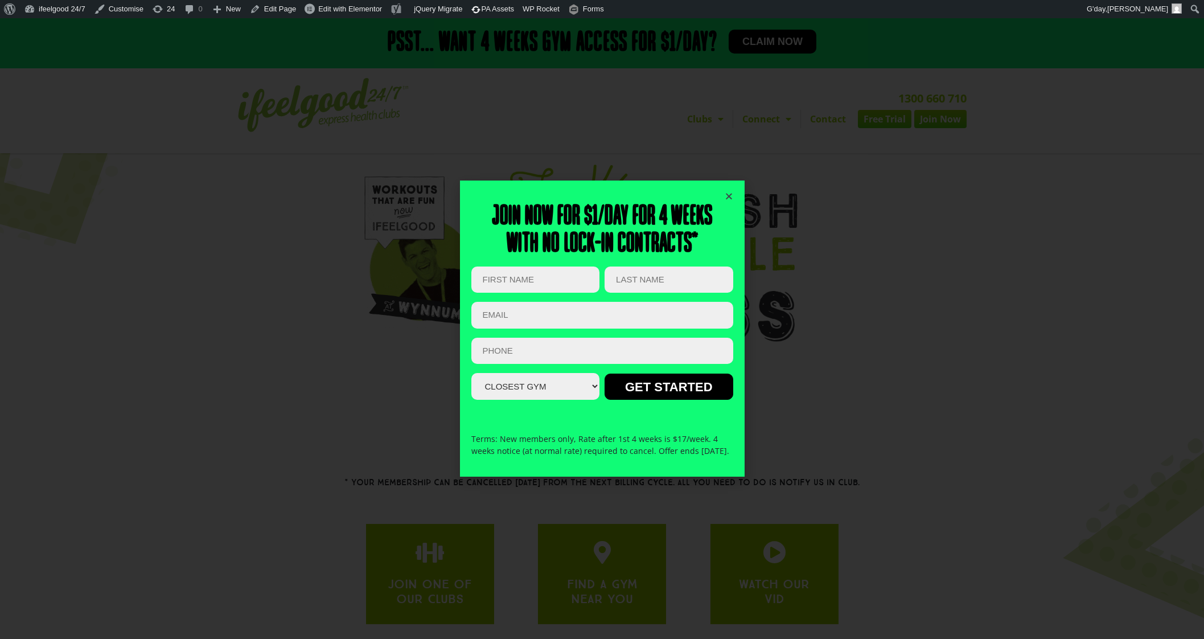
click at [726, 192] on icon "Close" at bounding box center [729, 196] width 9 height 9
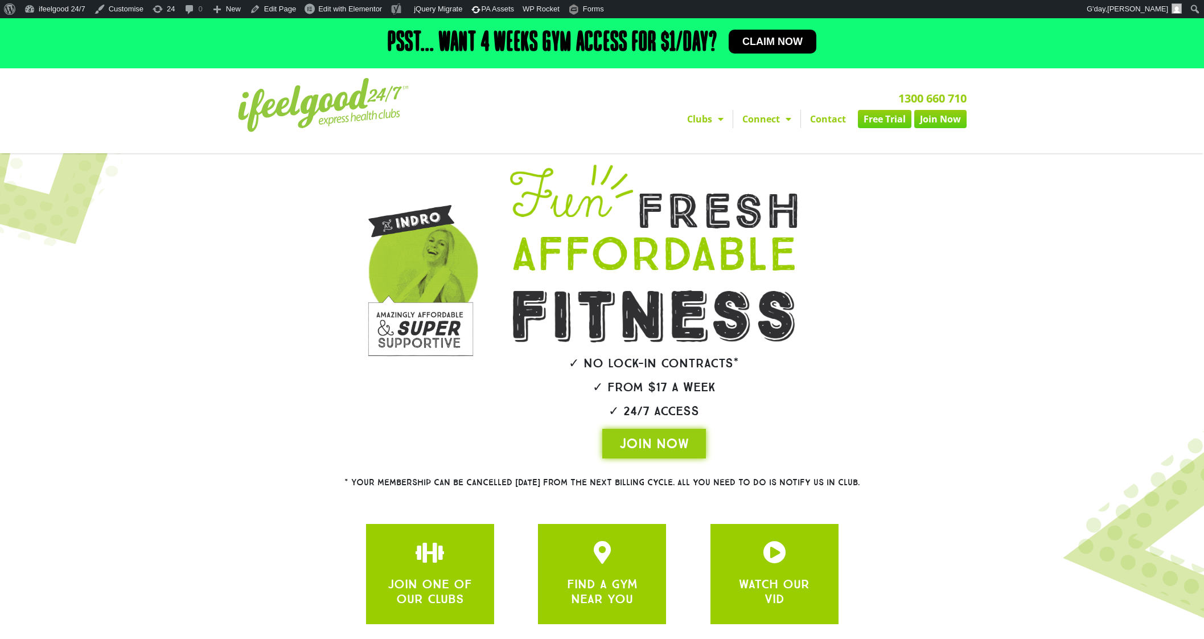
click at [378, 100] on img at bounding box center [323, 105] width 171 height 54
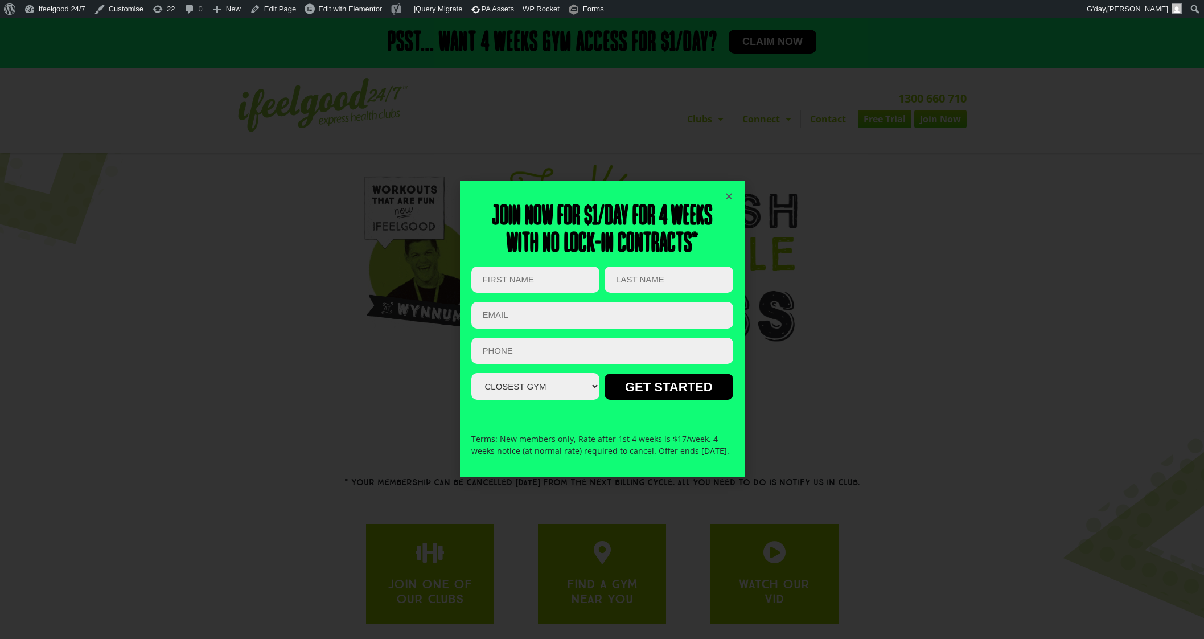
click at [734, 189] on div "Join now for $1/day for 4 weeks With no lock-in contracts* Instagram This field…" at bounding box center [602, 327] width 285 height 295
click at [729, 192] on icon "Close" at bounding box center [729, 196] width 9 height 9
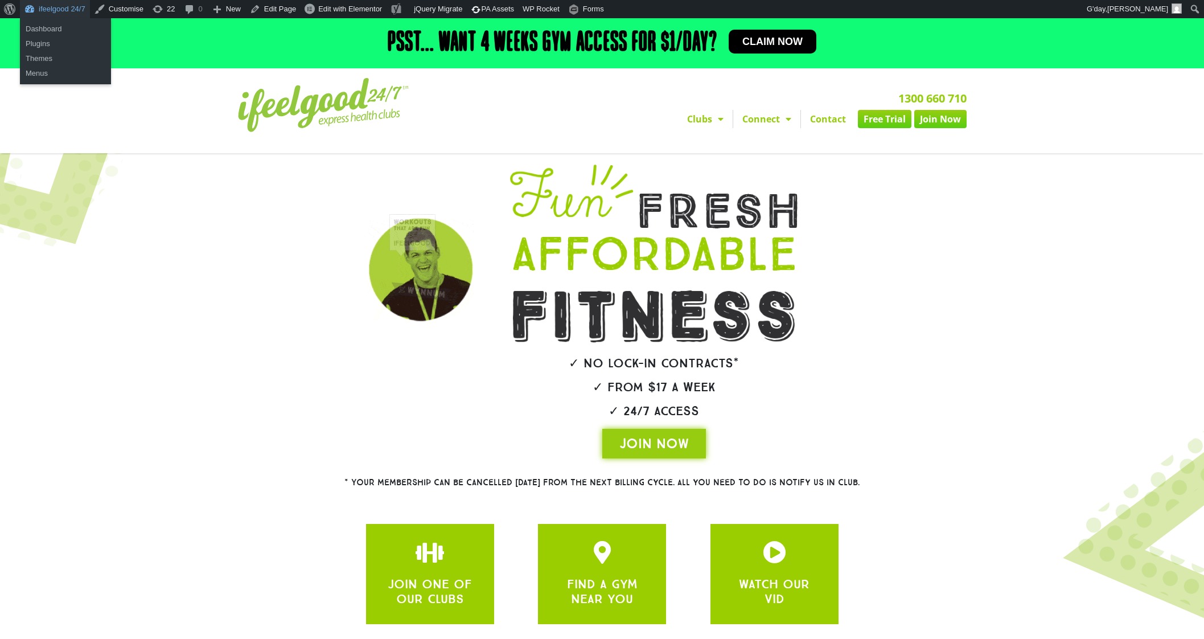
click at [45, 4] on link "ifeelgood 24/7" at bounding box center [55, 9] width 70 height 18
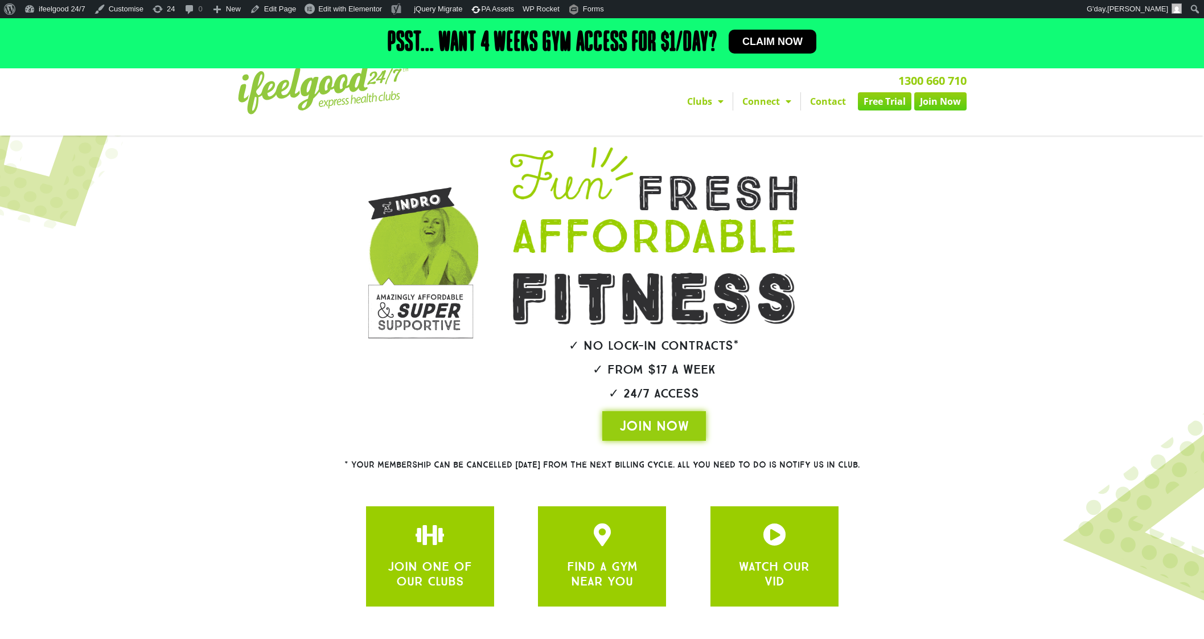
scroll to position [18, 0]
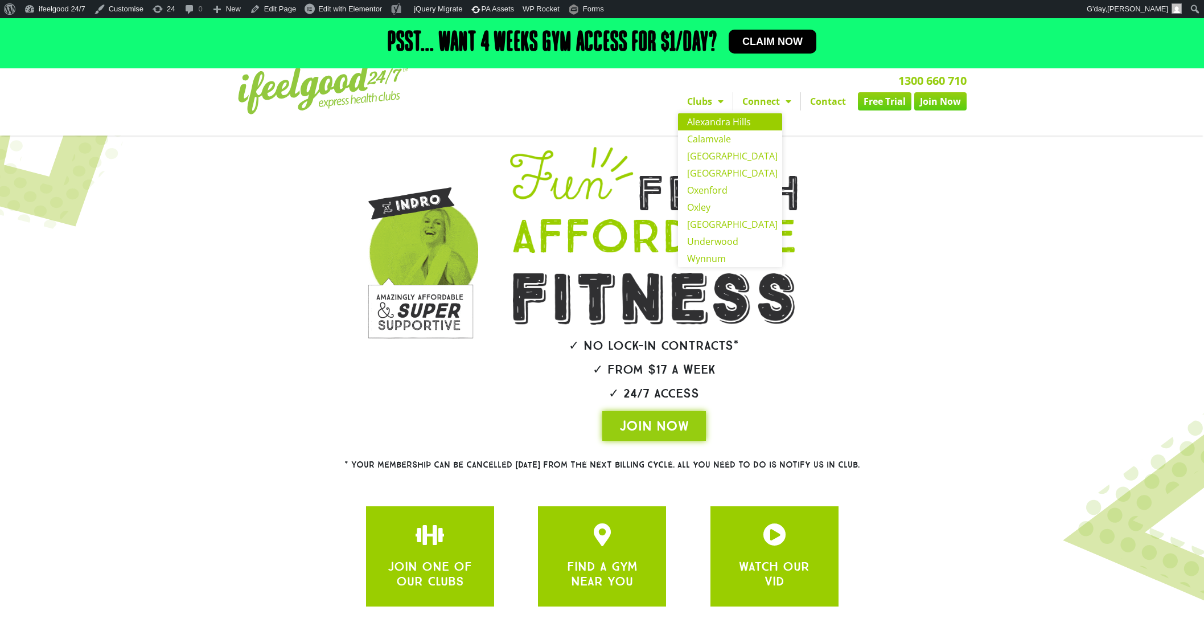
click at [709, 120] on link "Alexandra Hills" at bounding box center [730, 121] width 104 height 17
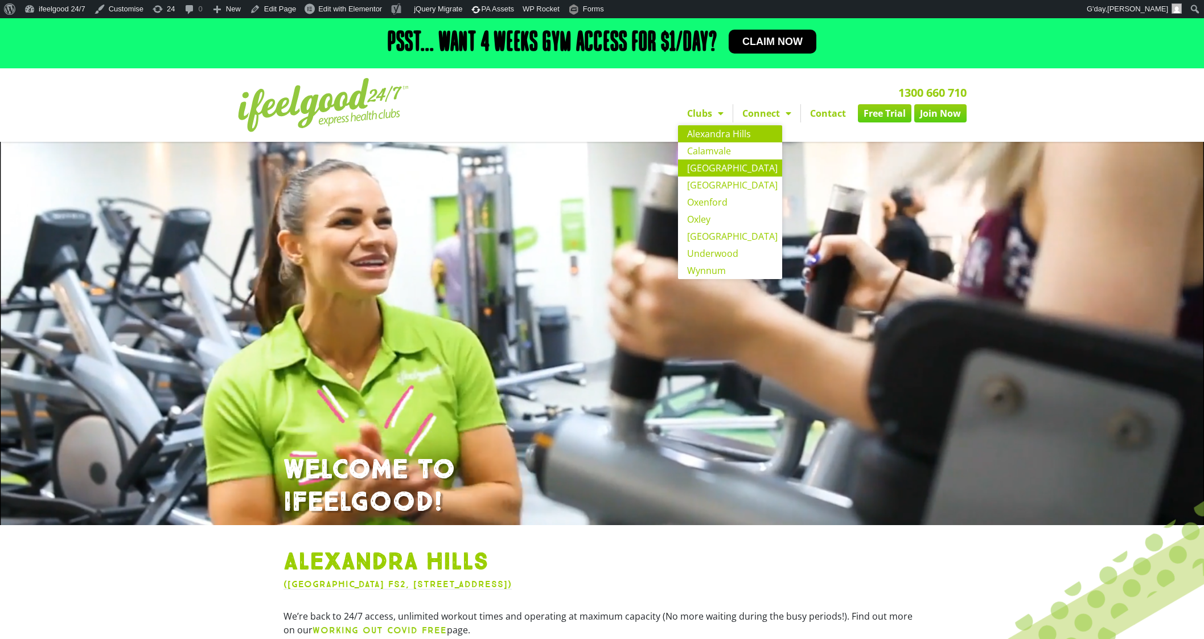
click at [707, 174] on link "[GEOGRAPHIC_DATA]" at bounding box center [730, 167] width 104 height 17
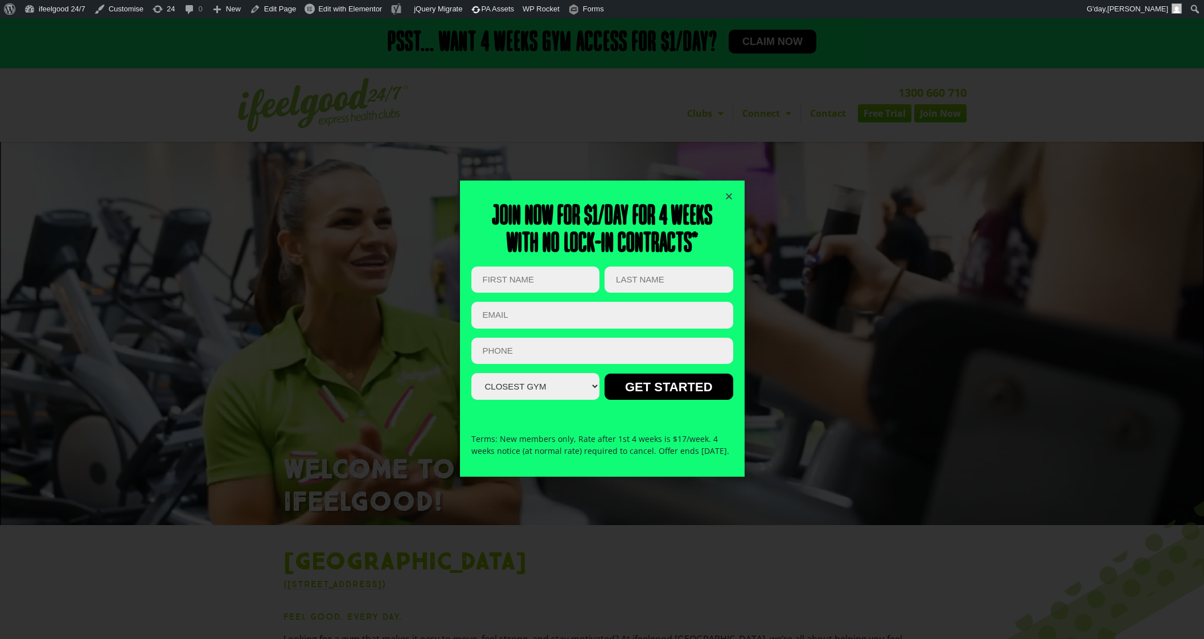
click at [728, 192] on icon "Close" at bounding box center [729, 196] width 9 height 9
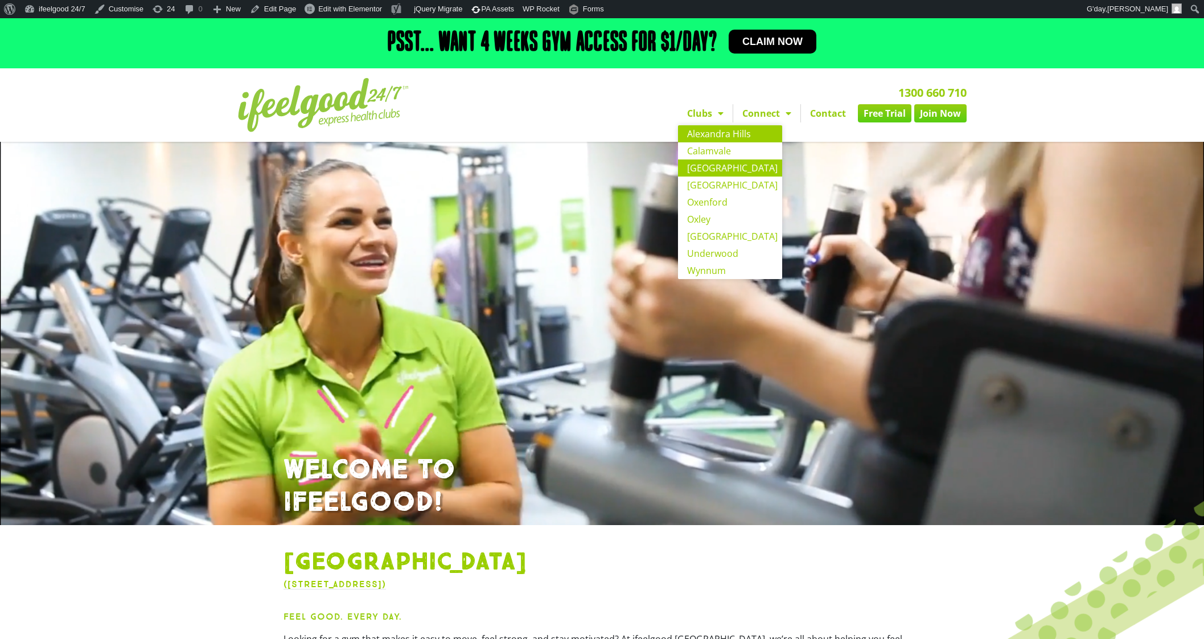
click at [714, 132] on link "Alexandra Hills" at bounding box center [730, 133] width 104 height 17
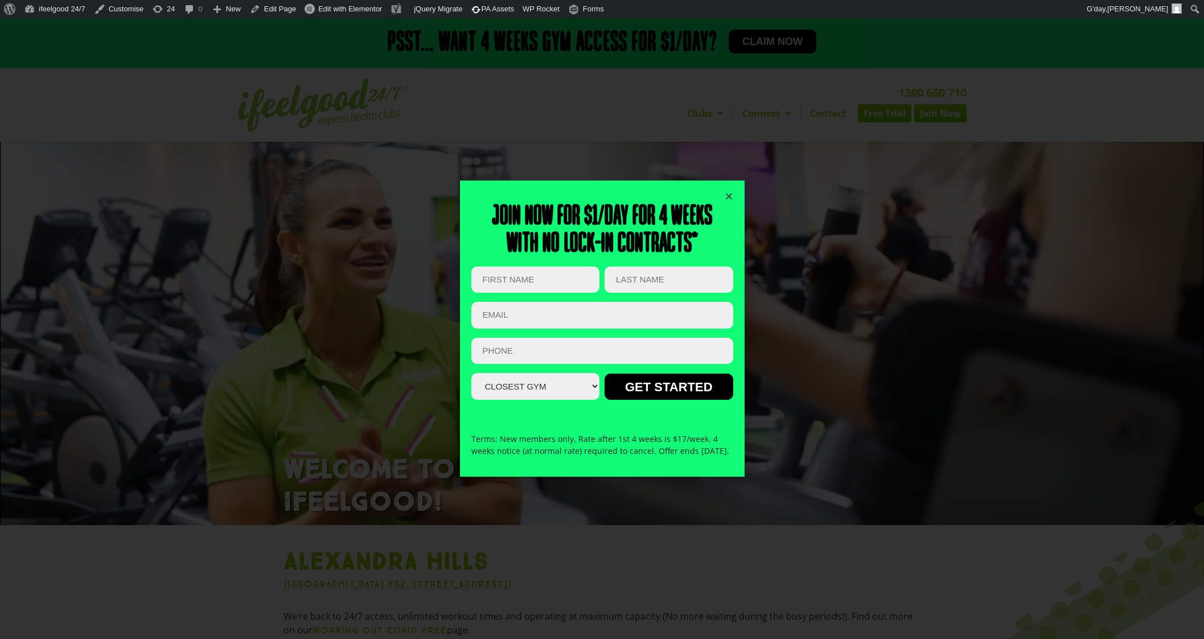
click at [726, 192] on icon "Close" at bounding box center [729, 196] width 9 height 9
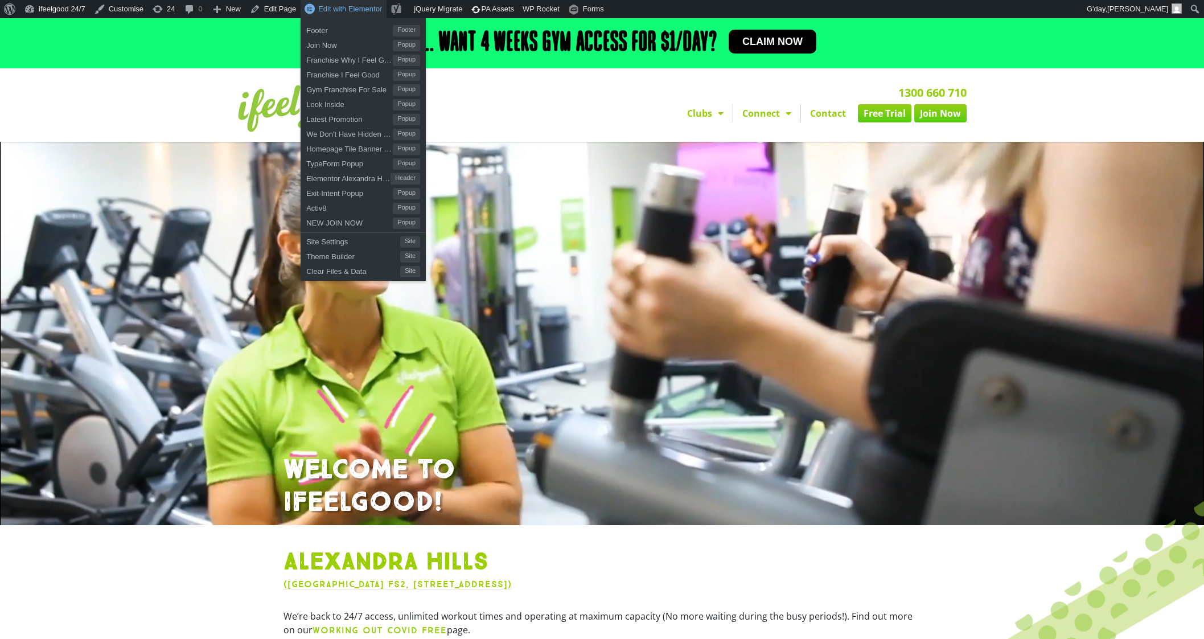
click at [332, 11] on span "Edit with Elementor" at bounding box center [350, 9] width 64 height 9
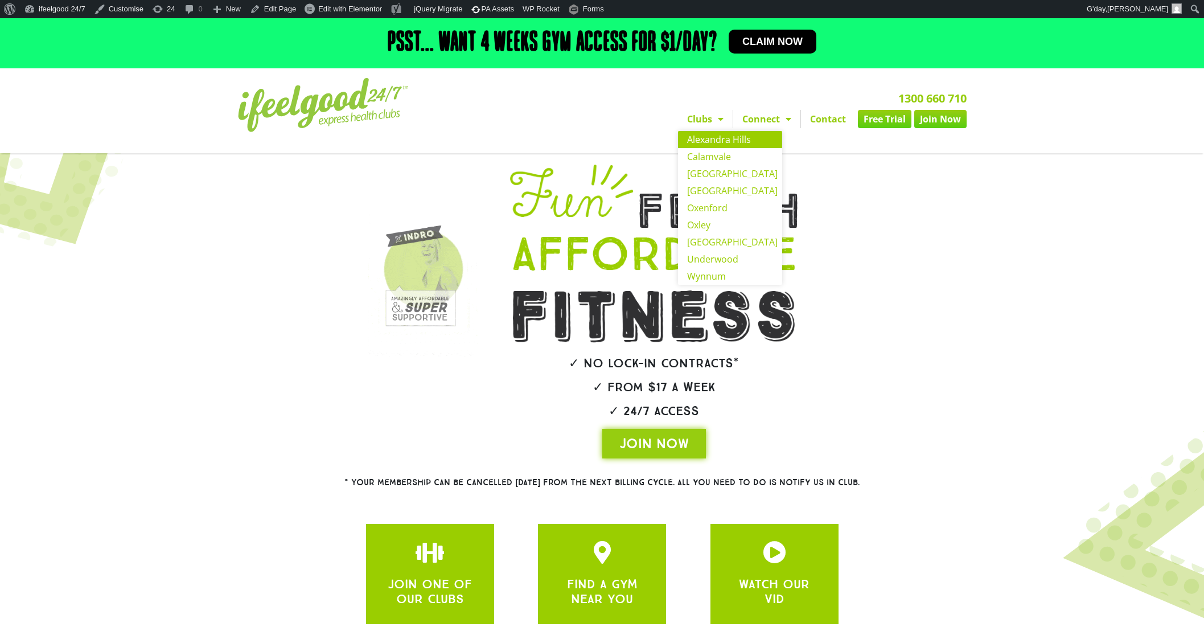
click at [714, 138] on link "Alexandra Hills" at bounding box center [730, 139] width 104 height 17
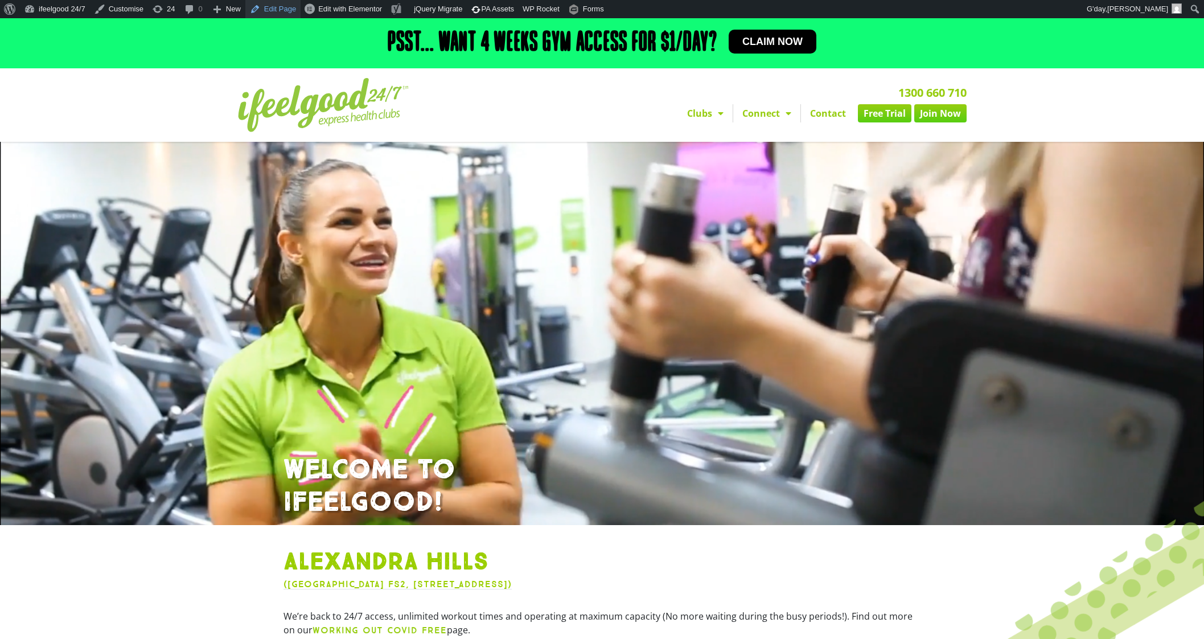
click at [273, 6] on link "Edit Page" at bounding box center [272, 9] width 55 height 18
